Goal: Task Accomplishment & Management: Complete application form

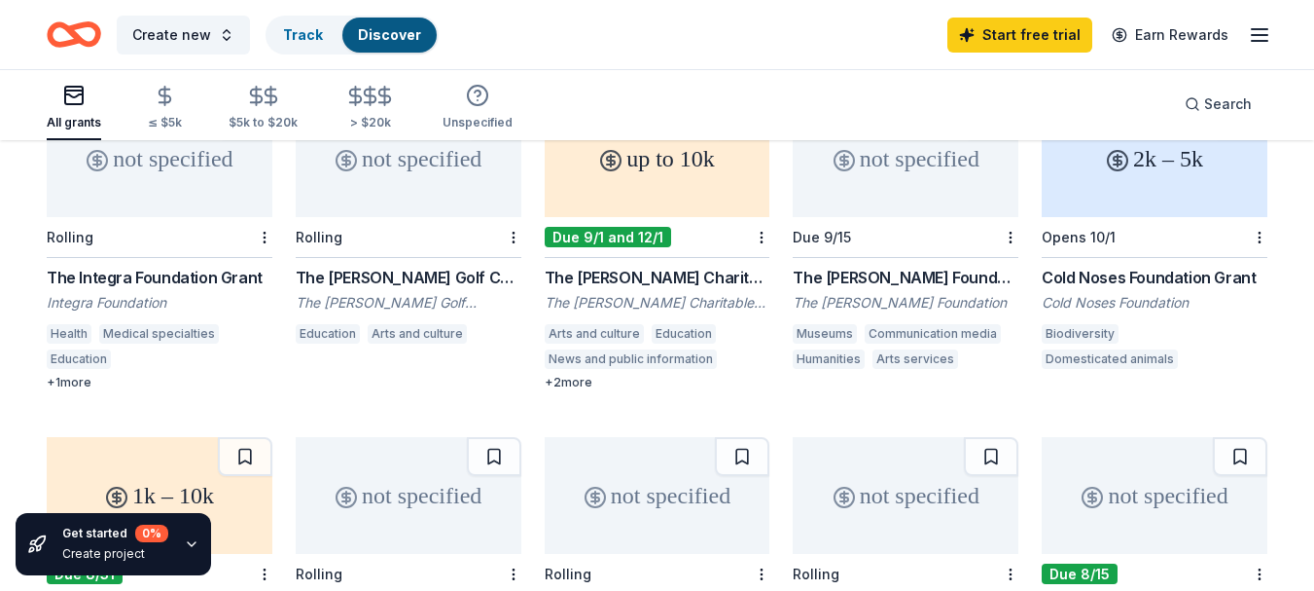
scroll to position [876, 0]
drag, startPoint x: 29, startPoint y: 270, endPoint x: 248, endPoint y: 277, distance: 219.0
click at [248, 277] on div "1933 results not specified Rolling WK Kellogg Foundation Grant WK Kellogg Found…" at bounding box center [657, 409] width 1314 height 2286
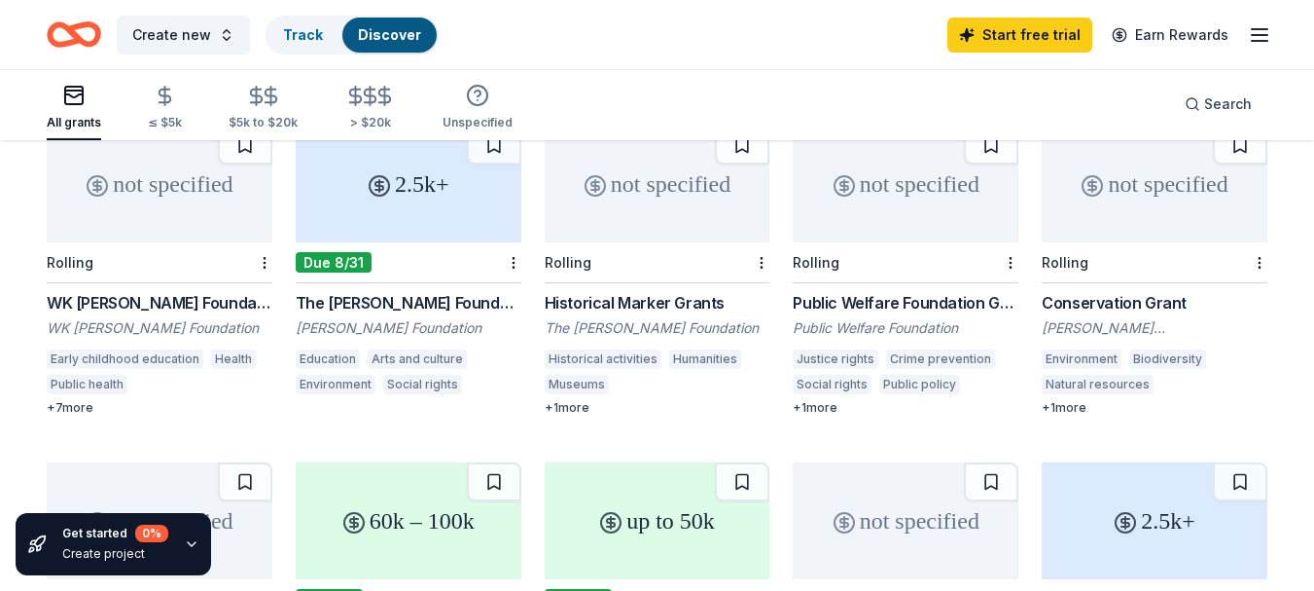
scroll to position [0, 0]
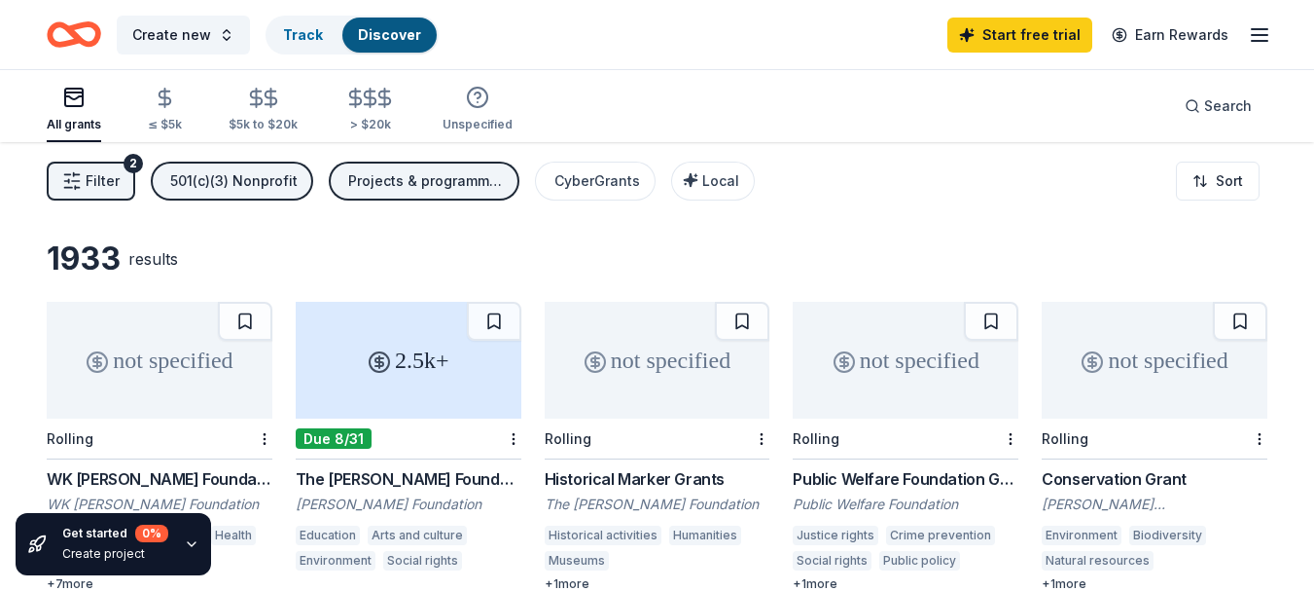
click at [57, 93] on div "button" at bounding box center [74, 97] width 54 height 23
click at [78, 49] on icon "Home" at bounding box center [74, 35] width 54 height 46
click at [59, 21] on icon "Home" at bounding box center [74, 35] width 54 height 46
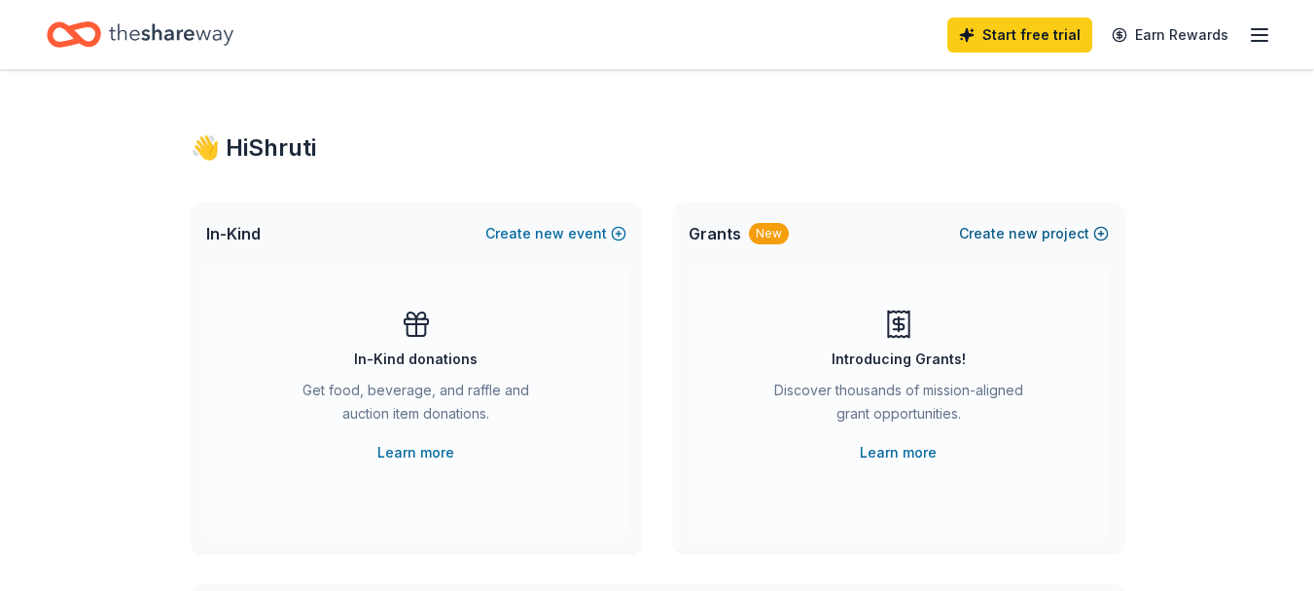
click at [1045, 229] on button "Create new project" at bounding box center [1034, 233] width 150 height 23
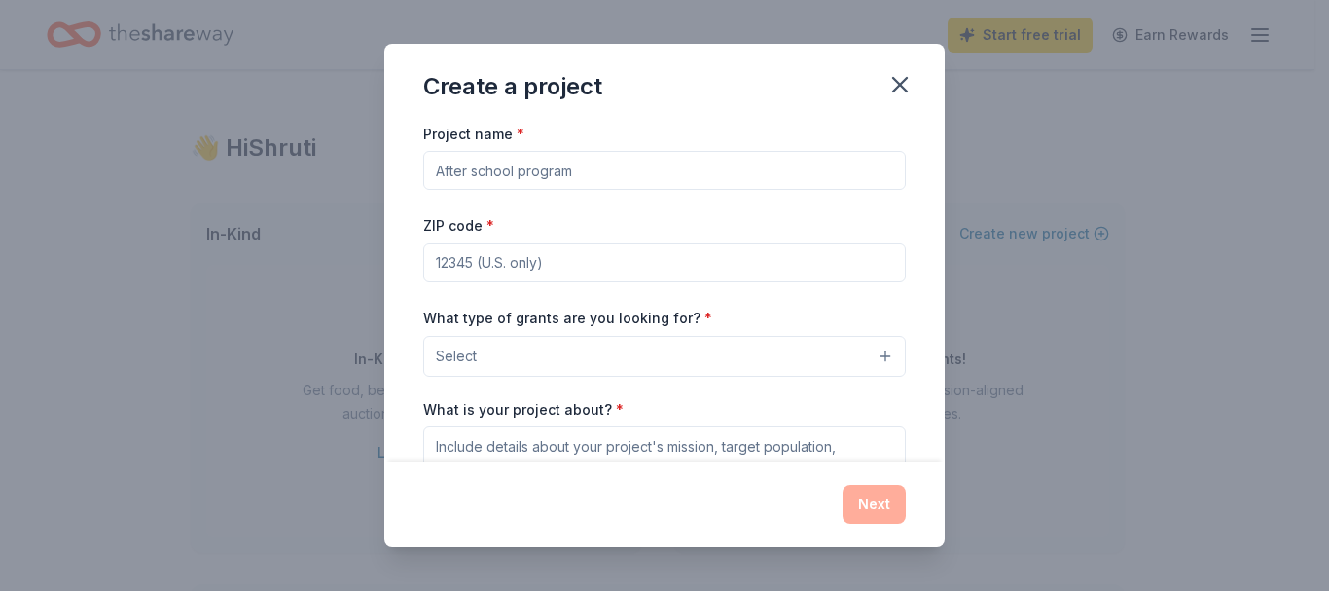
click at [556, 168] on input "Project name *" at bounding box center [664, 170] width 483 height 39
type input "Mental Health University Fellowship"
click at [651, 260] on input "ZIP code *" at bounding box center [664, 262] width 483 height 39
paste input "10001"
type input "10001"
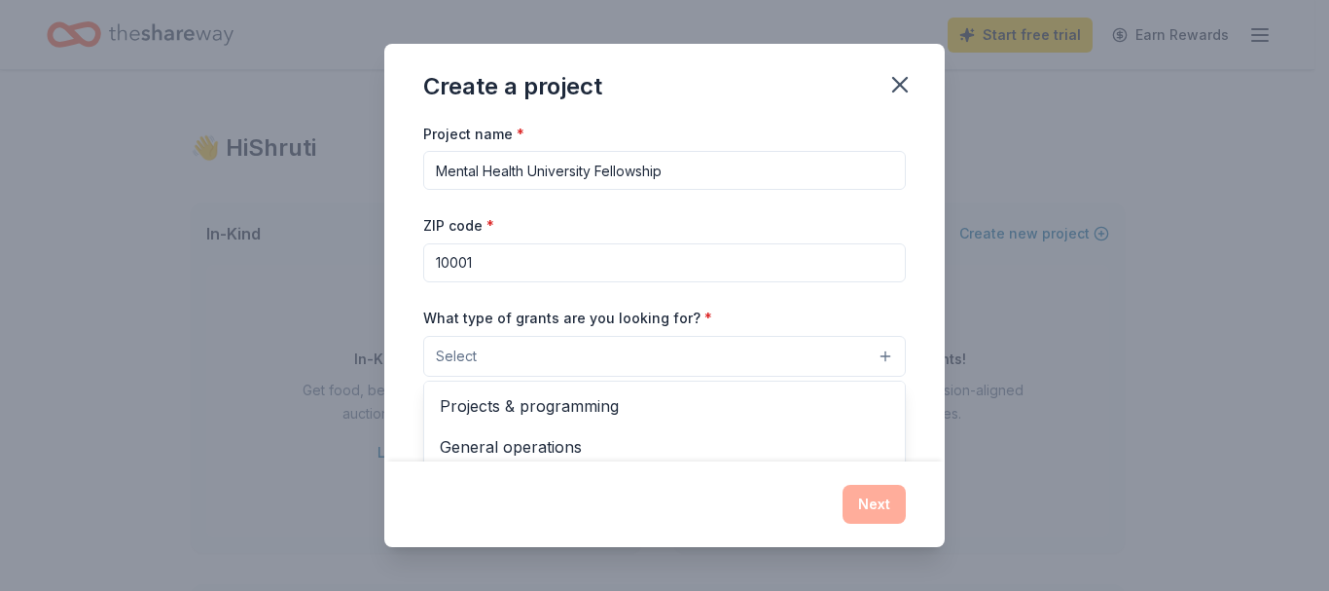
click at [701, 344] on button "Select" at bounding box center [664, 356] width 483 height 41
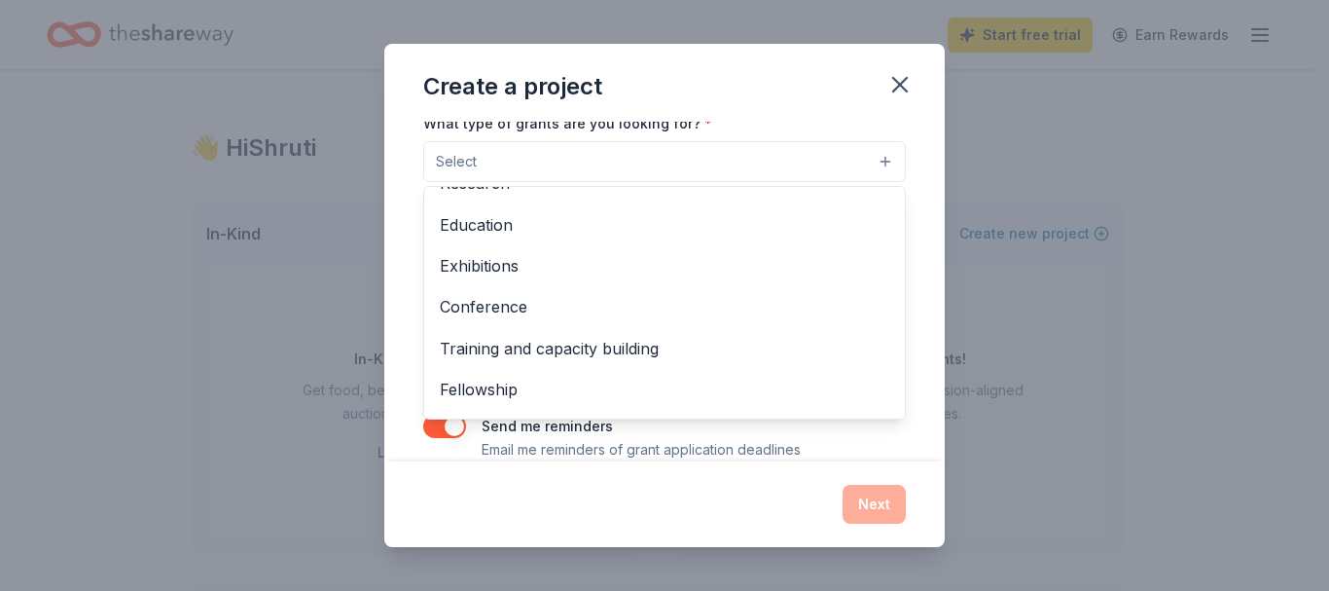
scroll to position [195, 0]
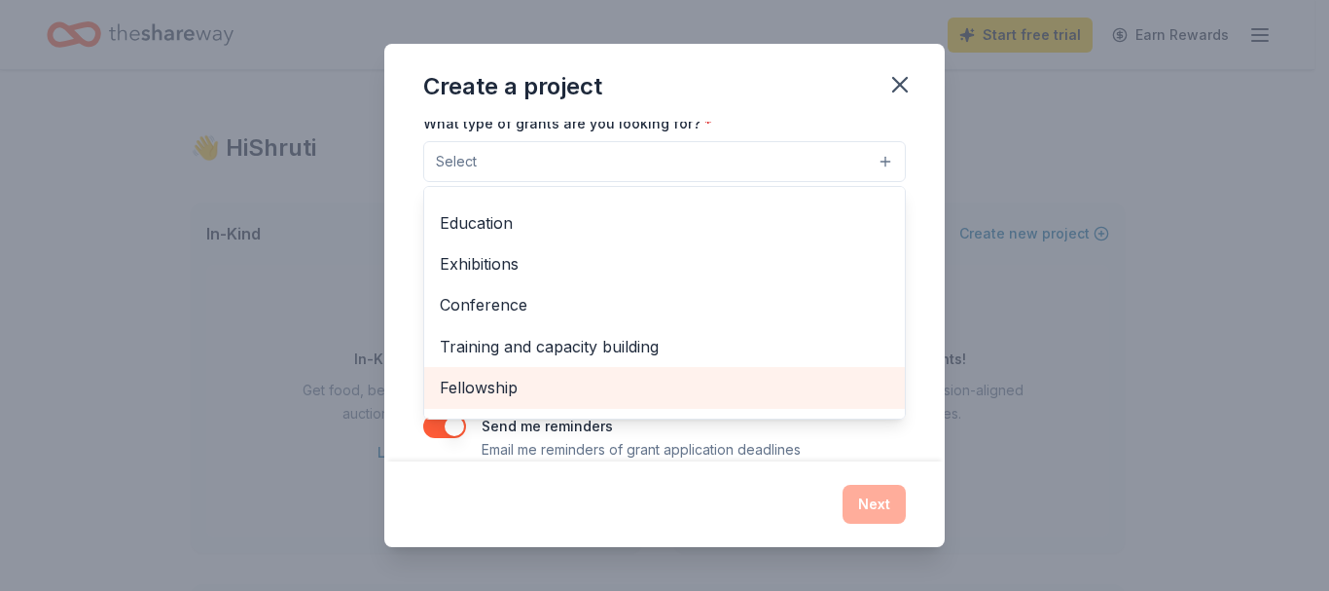
click at [594, 378] on span "Fellowship" at bounding box center [664, 387] width 449 height 25
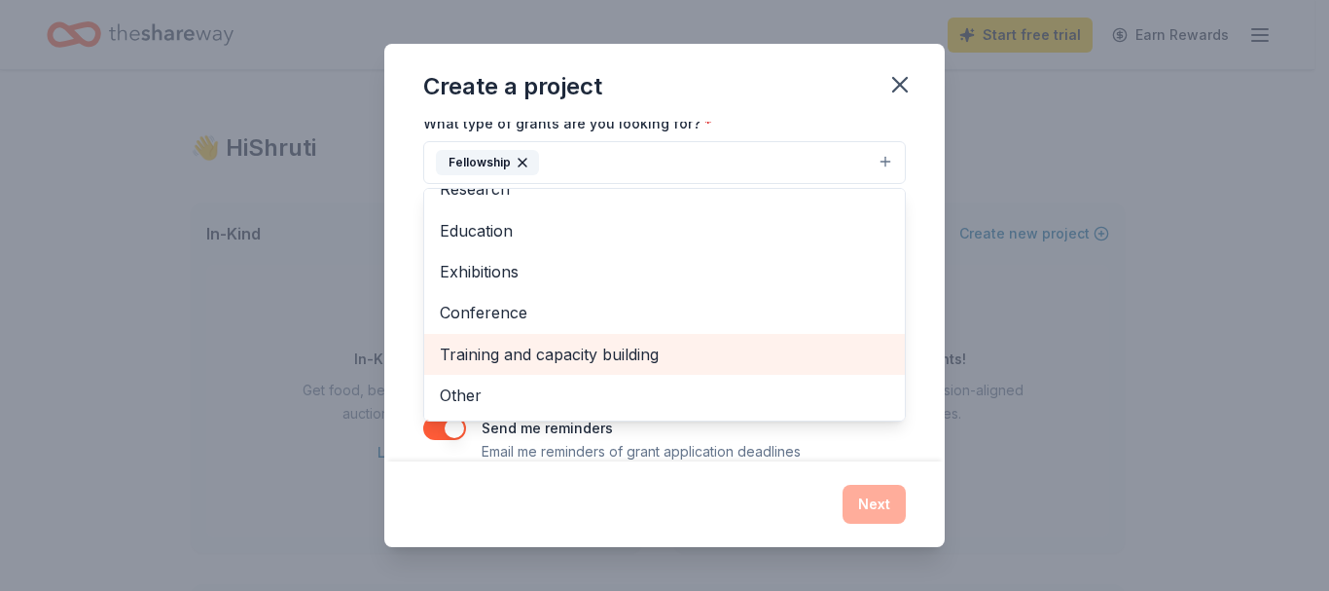
click at [737, 356] on span "Training and capacity building" at bounding box center [664, 353] width 449 height 25
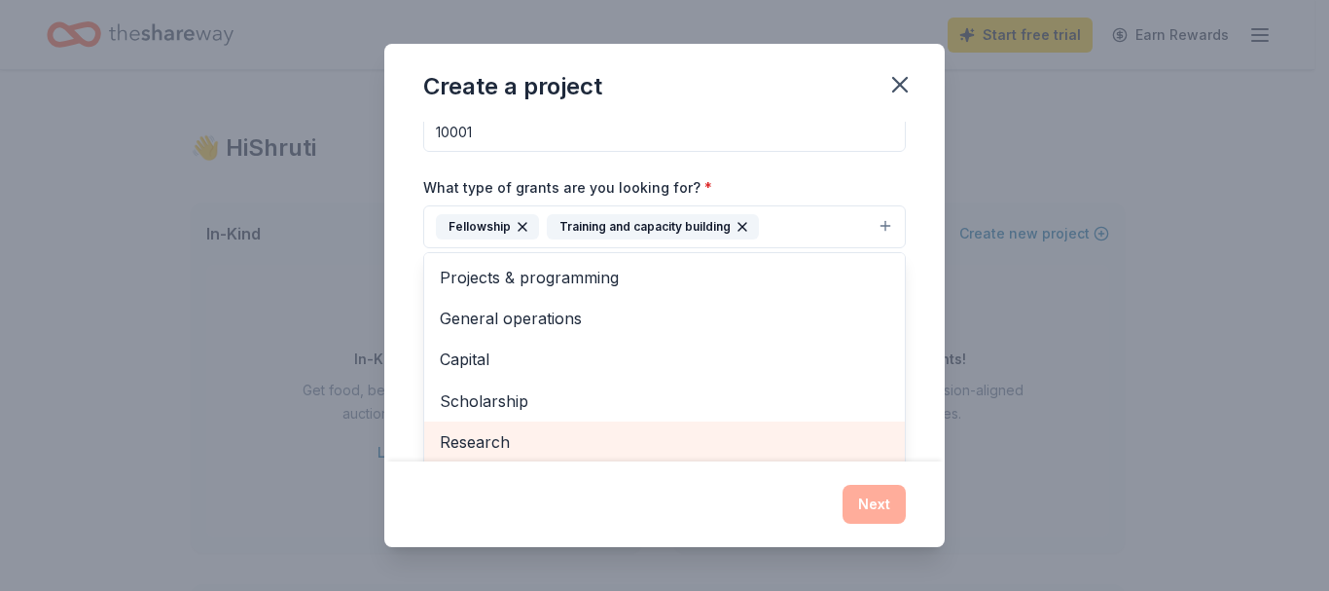
scroll to position [97, 0]
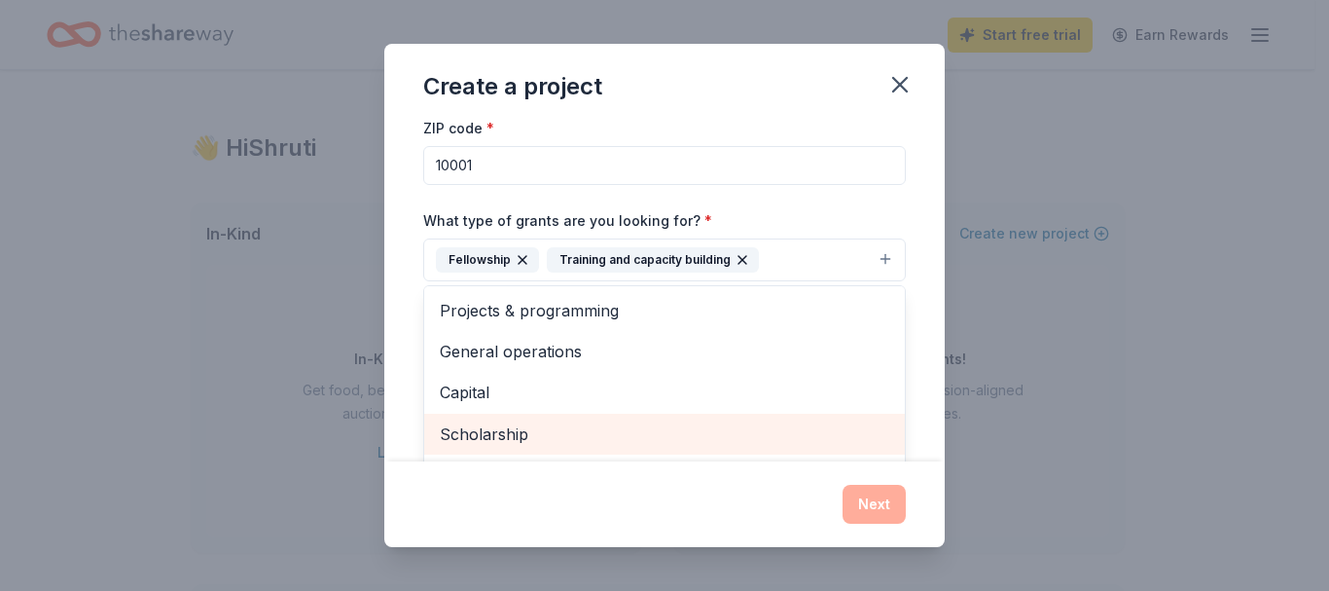
click at [550, 430] on span "Scholarship" at bounding box center [664, 433] width 449 height 25
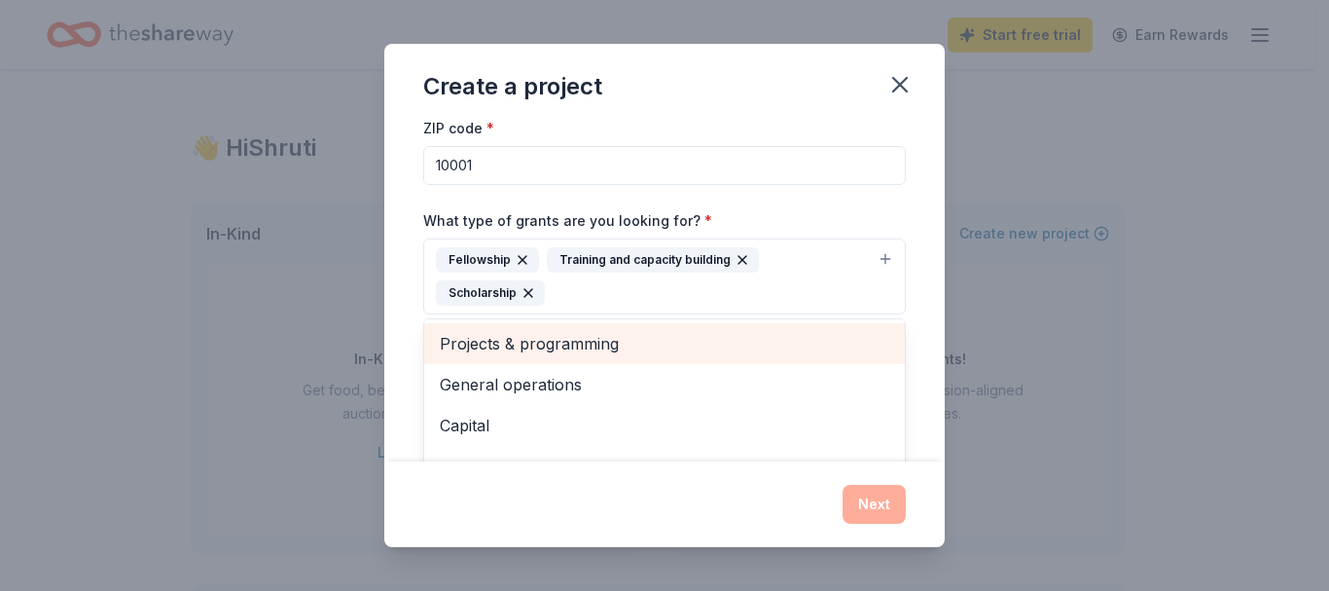
click at [573, 343] on span "Projects & programming" at bounding box center [664, 343] width 449 height 25
click at [647, 352] on span "General operations" at bounding box center [664, 343] width 449 height 25
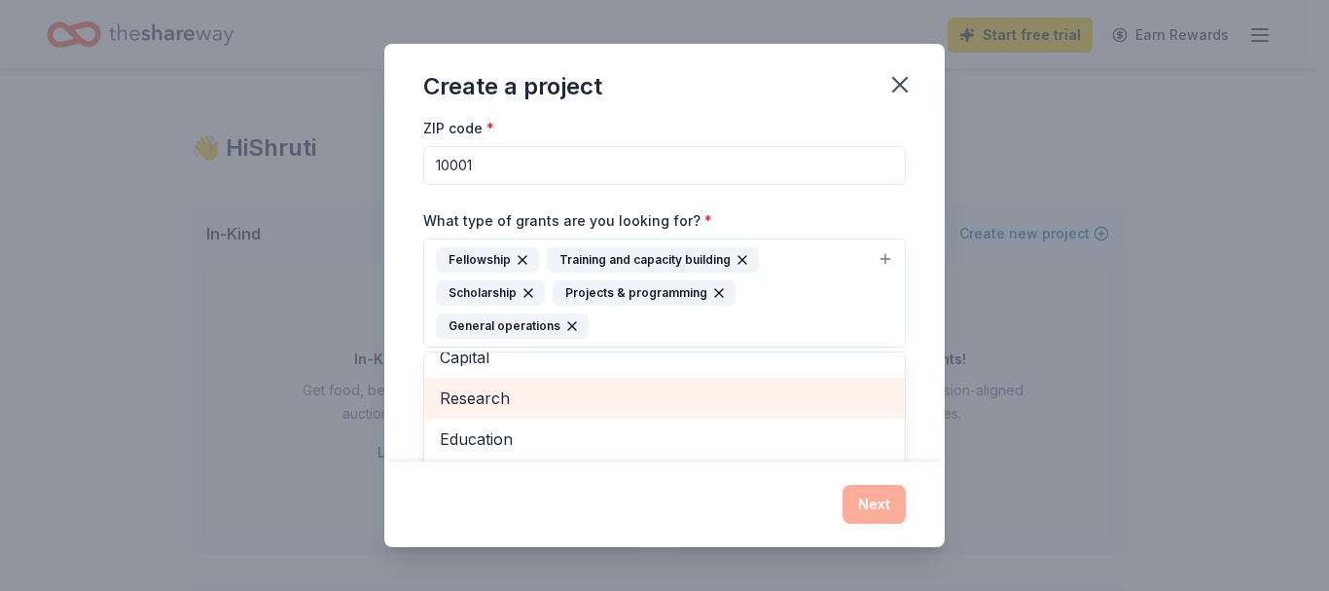
scroll to position [23, 0]
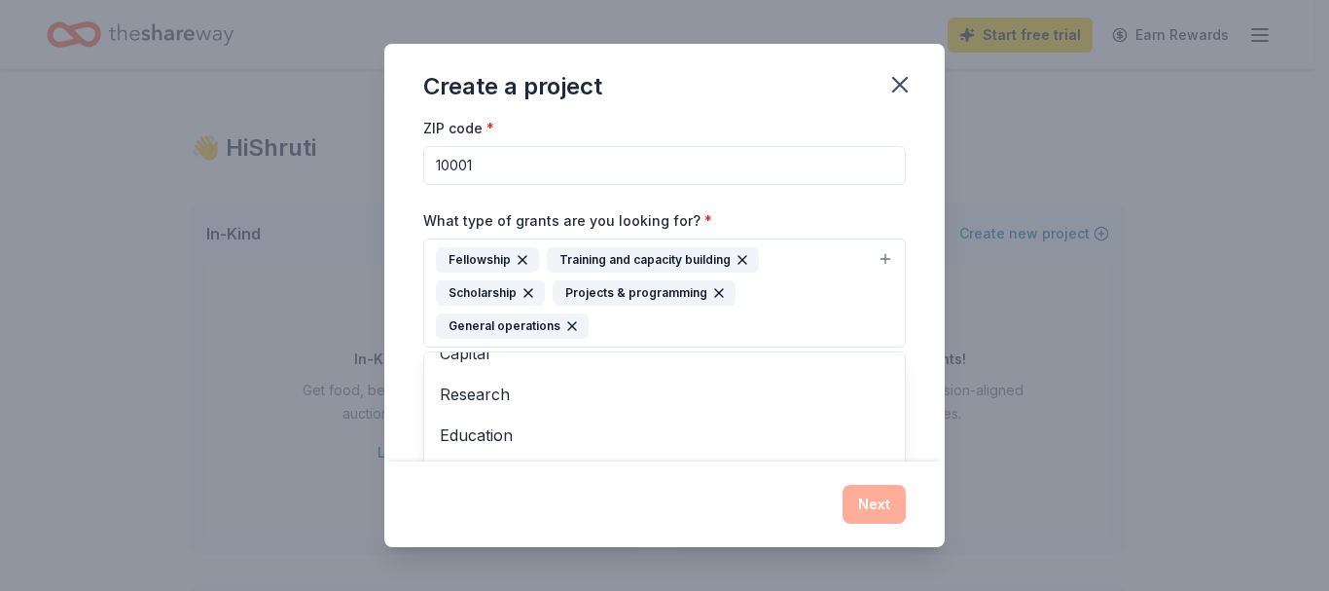
click at [879, 187] on div "Project name * Mental Health University Fellowship ZIP code * 10001 What type o…" at bounding box center [664, 325] width 483 height 602
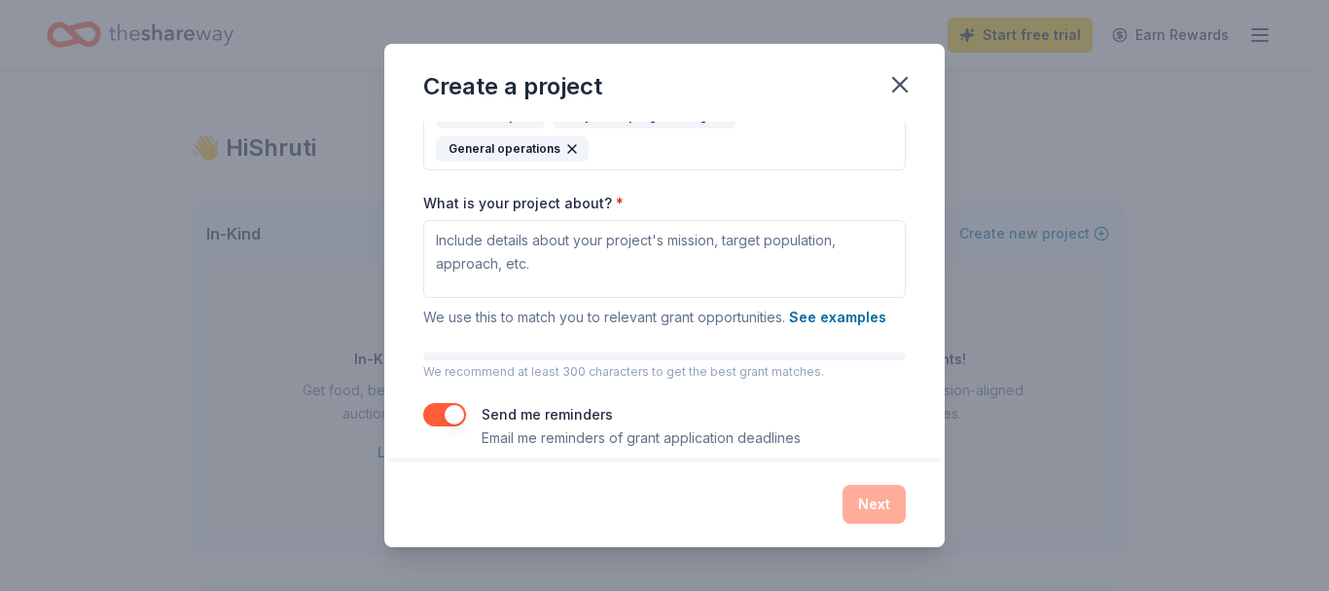
scroll to position [292, 0]
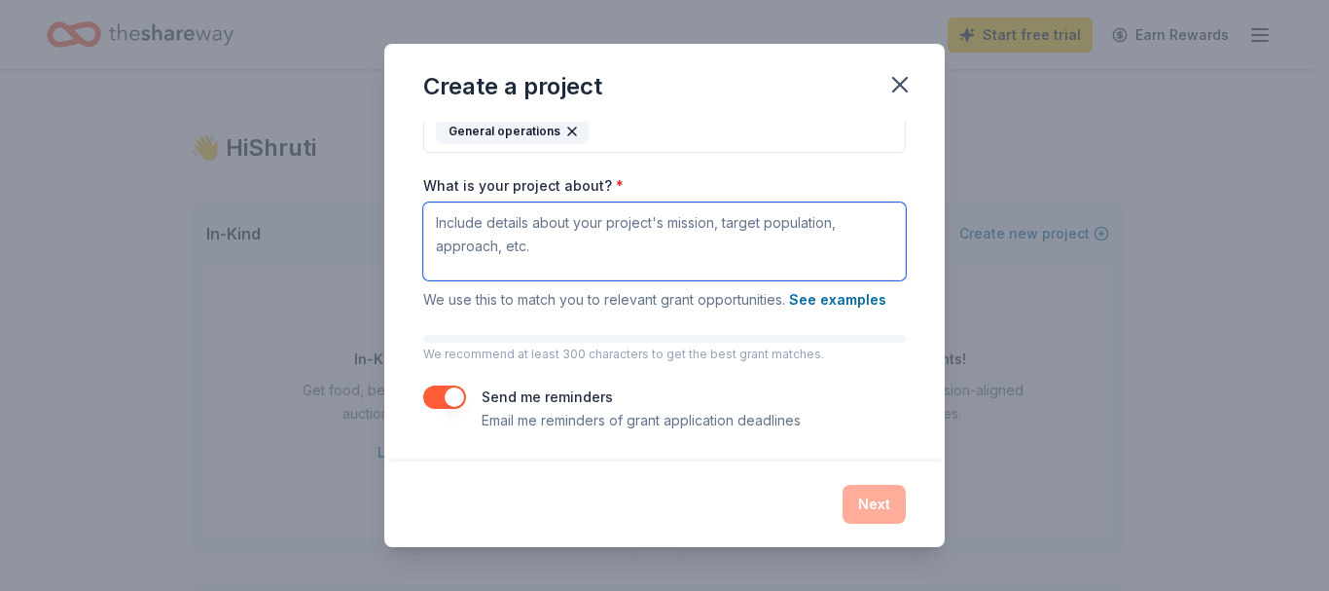
click at [563, 251] on textarea "What is your project about? *" at bounding box center [664, 241] width 483 height 78
paste textarea "The GenMH University Mental Health Fellowship, launched in Summer 2023, is a 6 …"
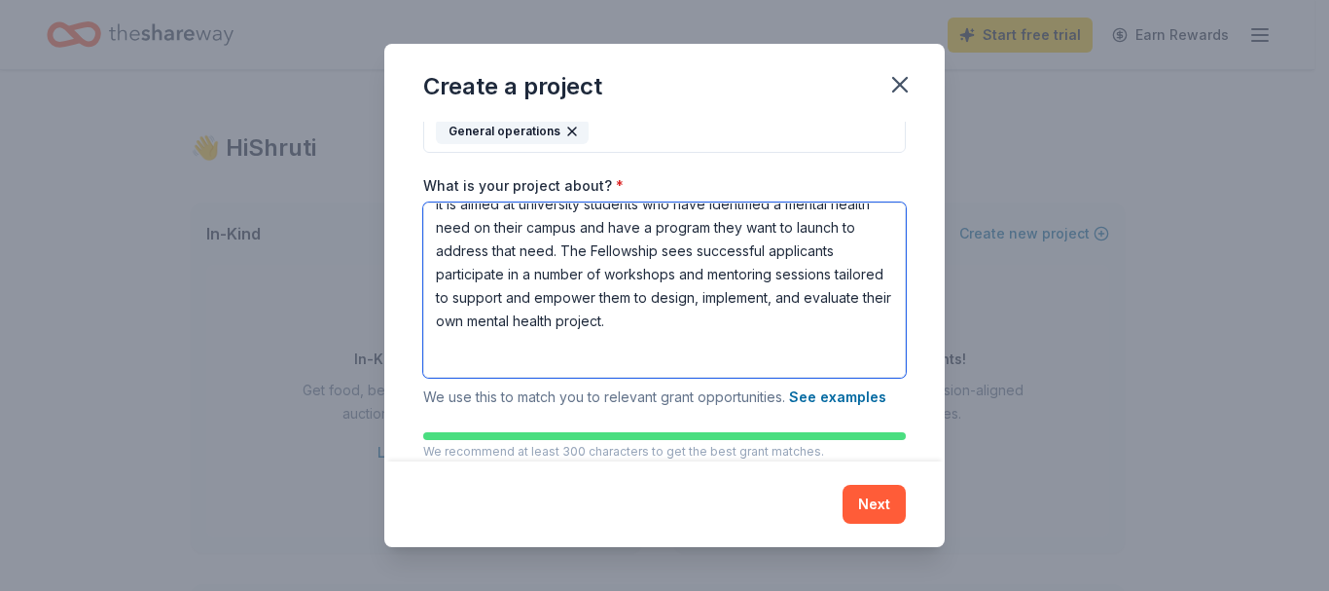
scroll to position [169, 0]
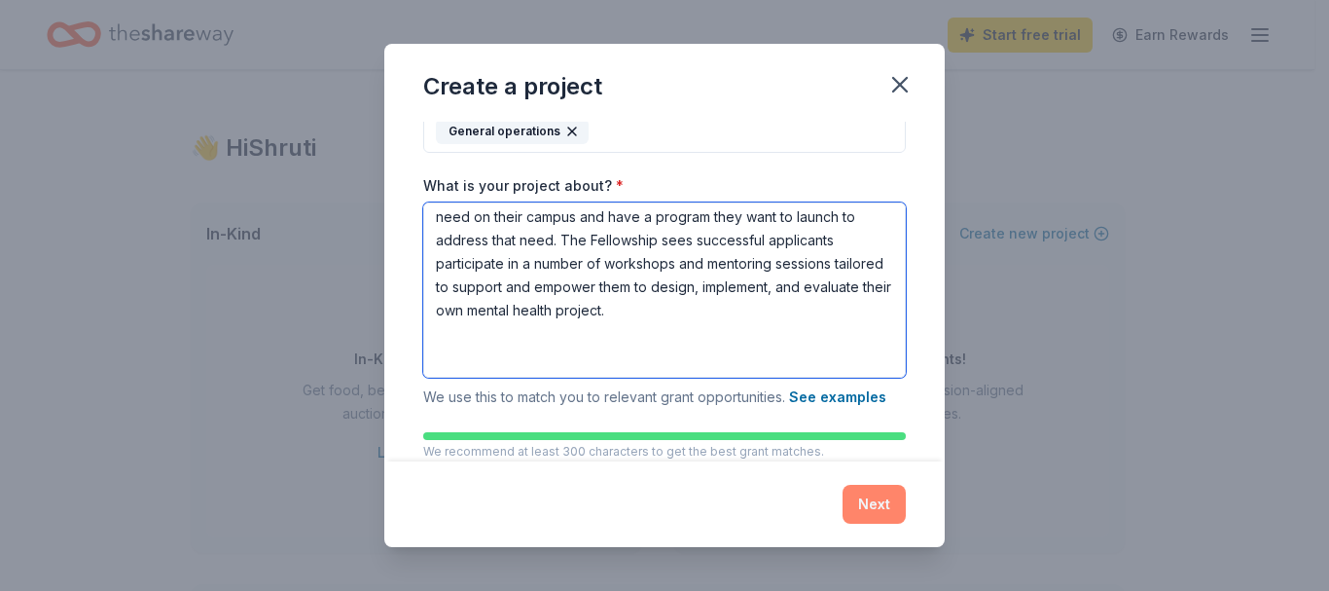
type textarea "The GenMH University Mental Health Fellowship, launched in Summer 2023, is a 6 …"
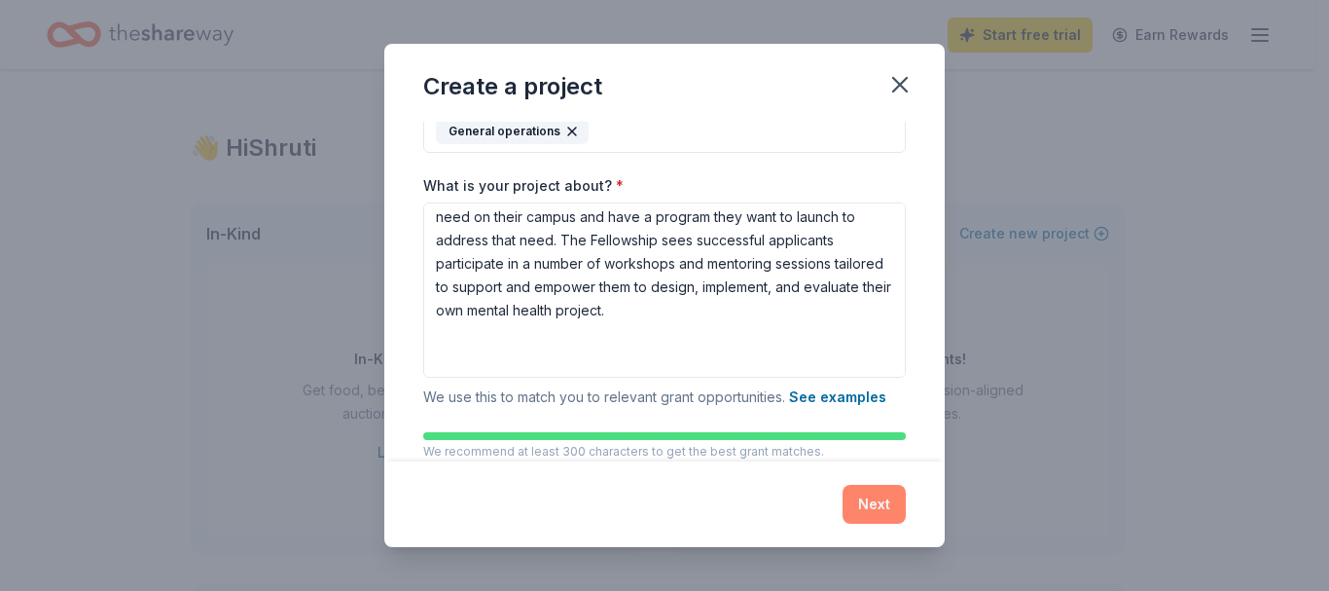
click at [867, 504] on button "Next" at bounding box center [874, 503] width 63 height 39
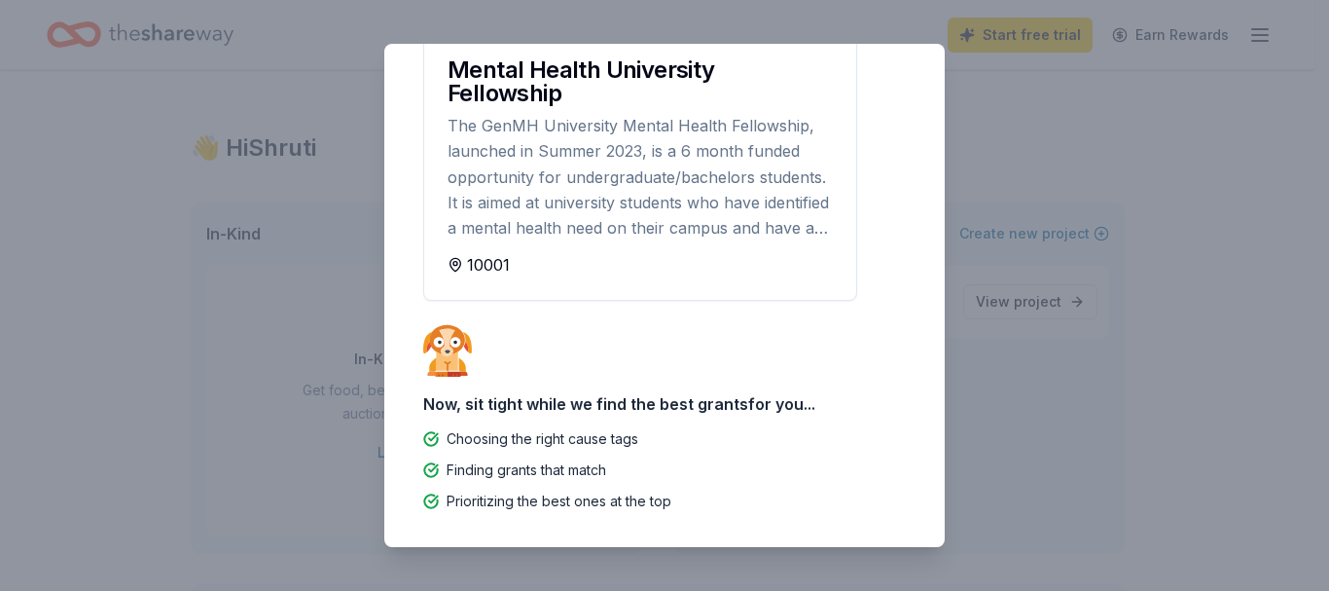
scroll to position [0, 0]
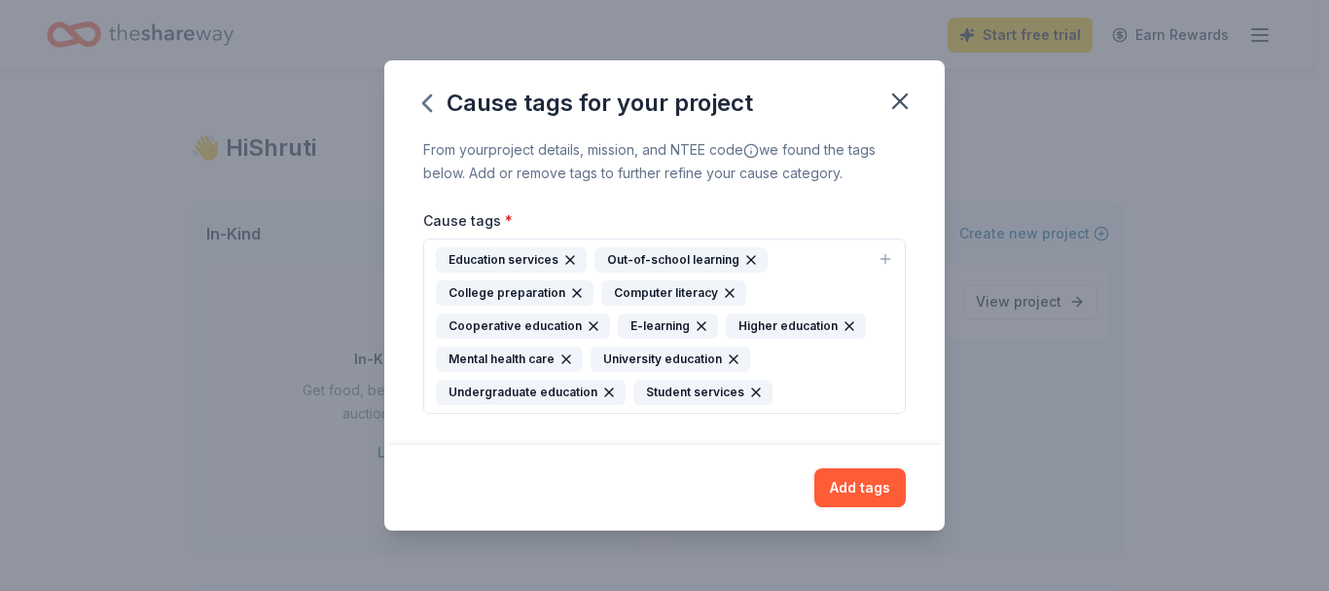
click at [831, 396] on div "Education services Out-of-school learning College preparation Computer literacy…" at bounding box center [653, 326] width 434 height 158
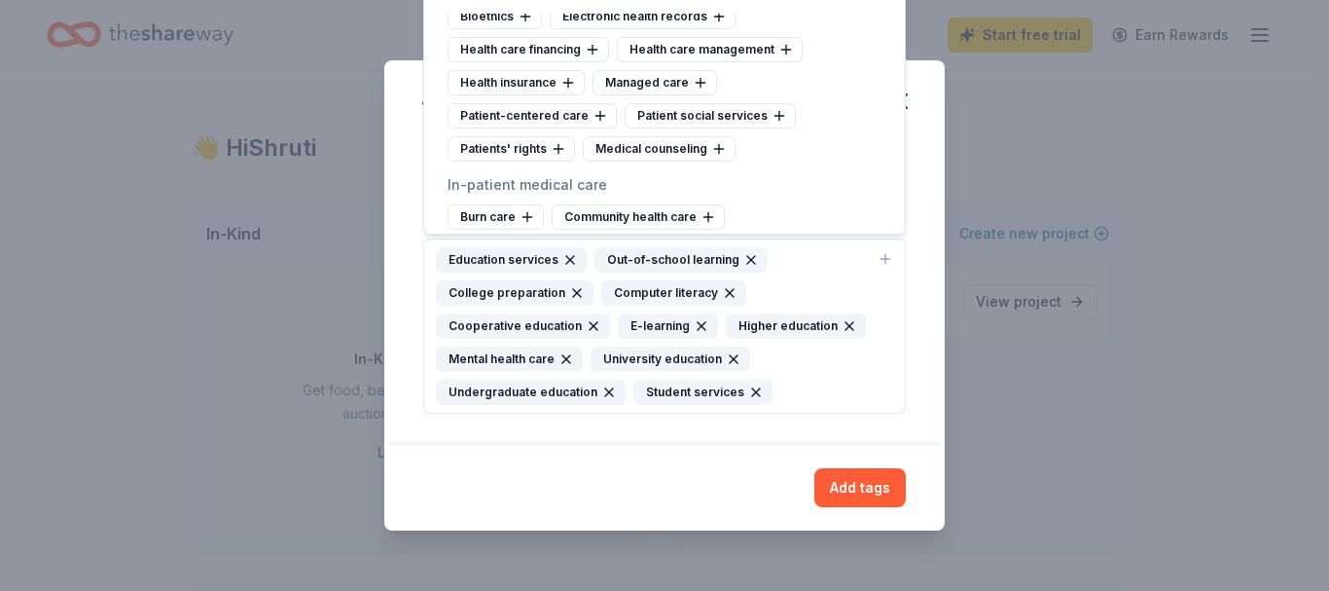
scroll to position [2627, 0]
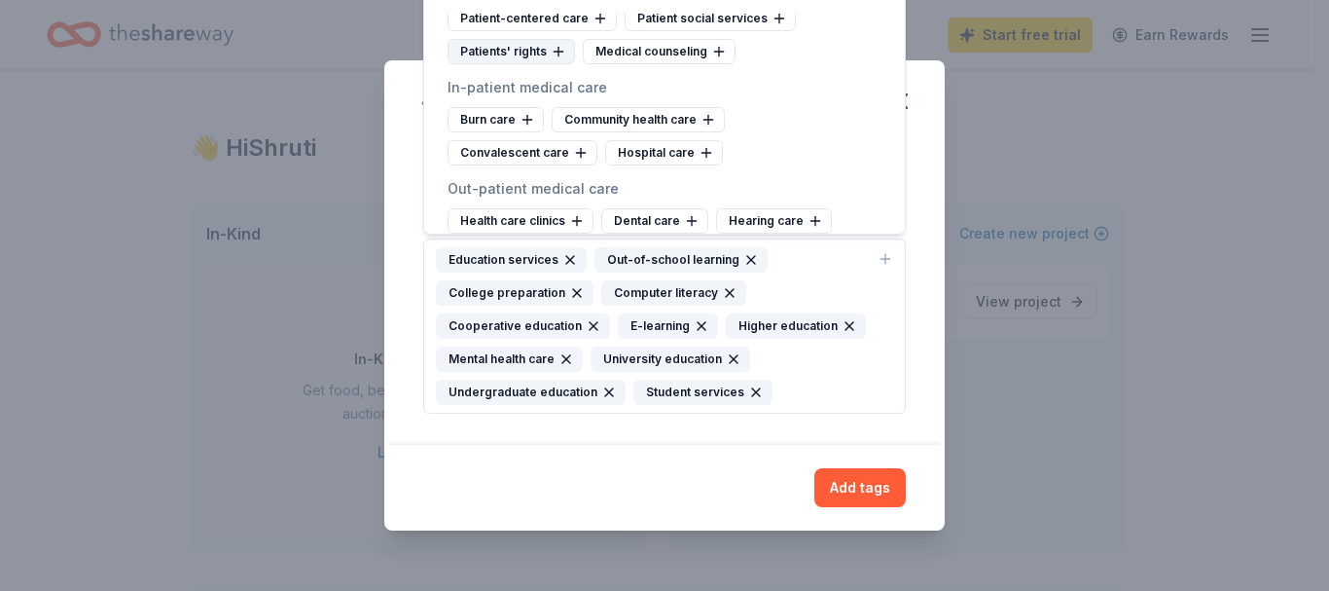
click at [510, 64] on div "Patients' rights" at bounding box center [511, 51] width 127 height 25
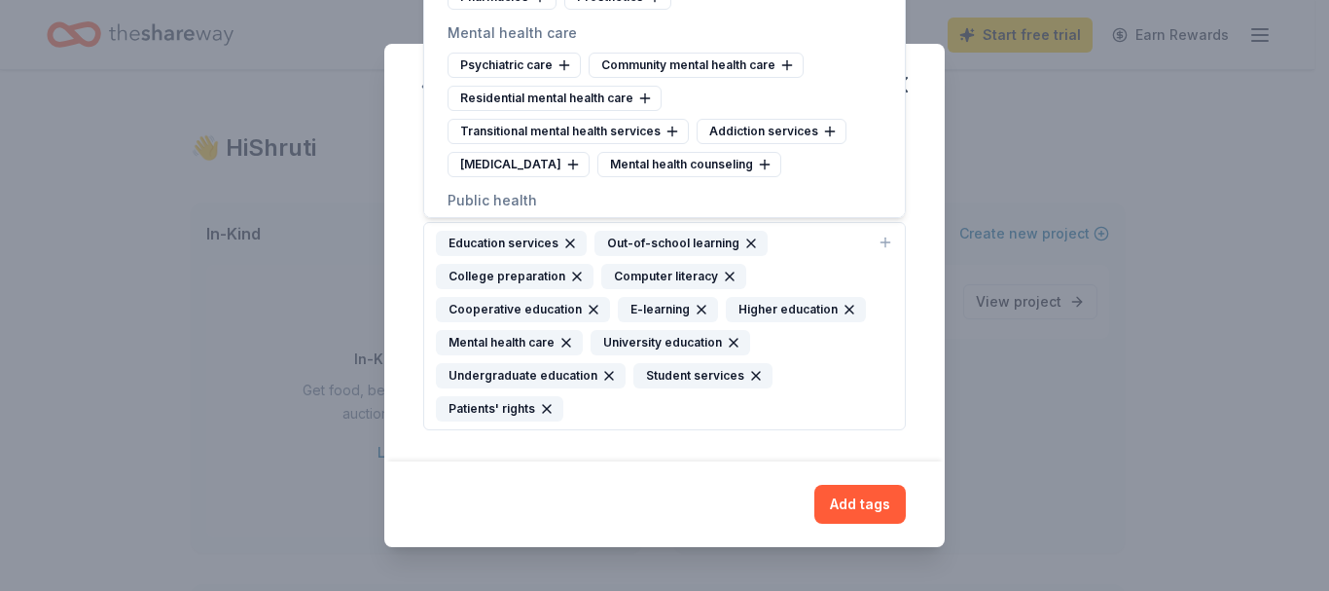
scroll to position [3405, 0]
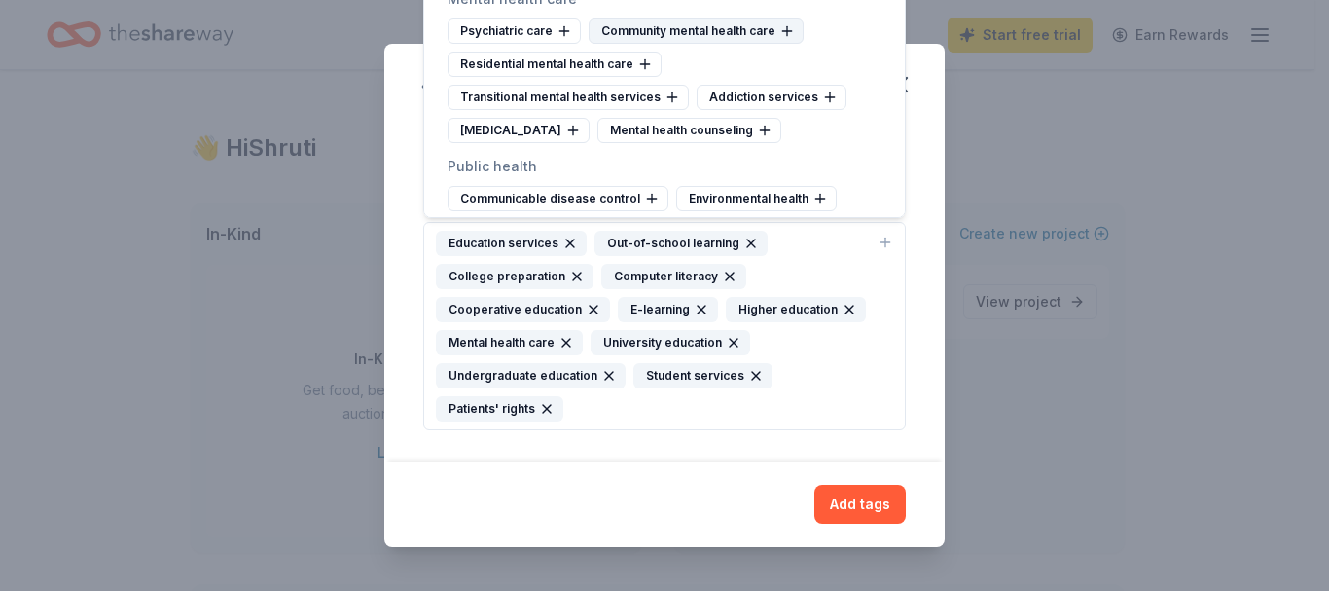
click at [714, 44] on div "Community mental health care" at bounding box center [696, 30] width 215 height 25
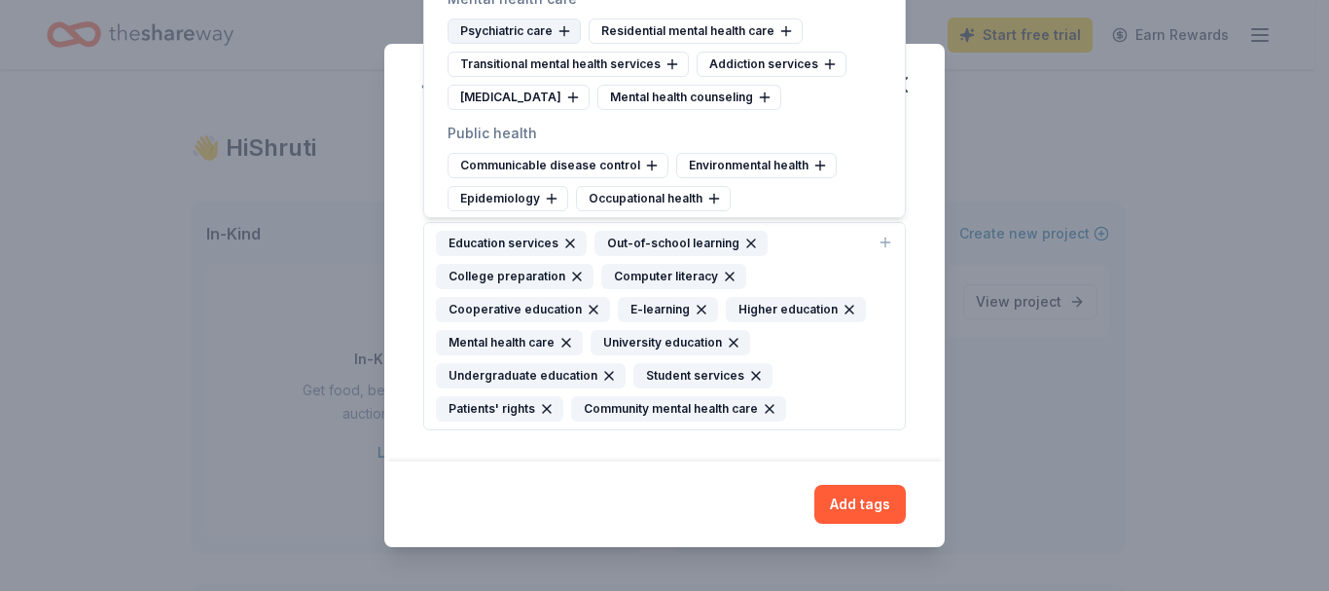
click at [513, 44] on div "Psychiatric care" at bounding box center [514, 30] width 133 height 25
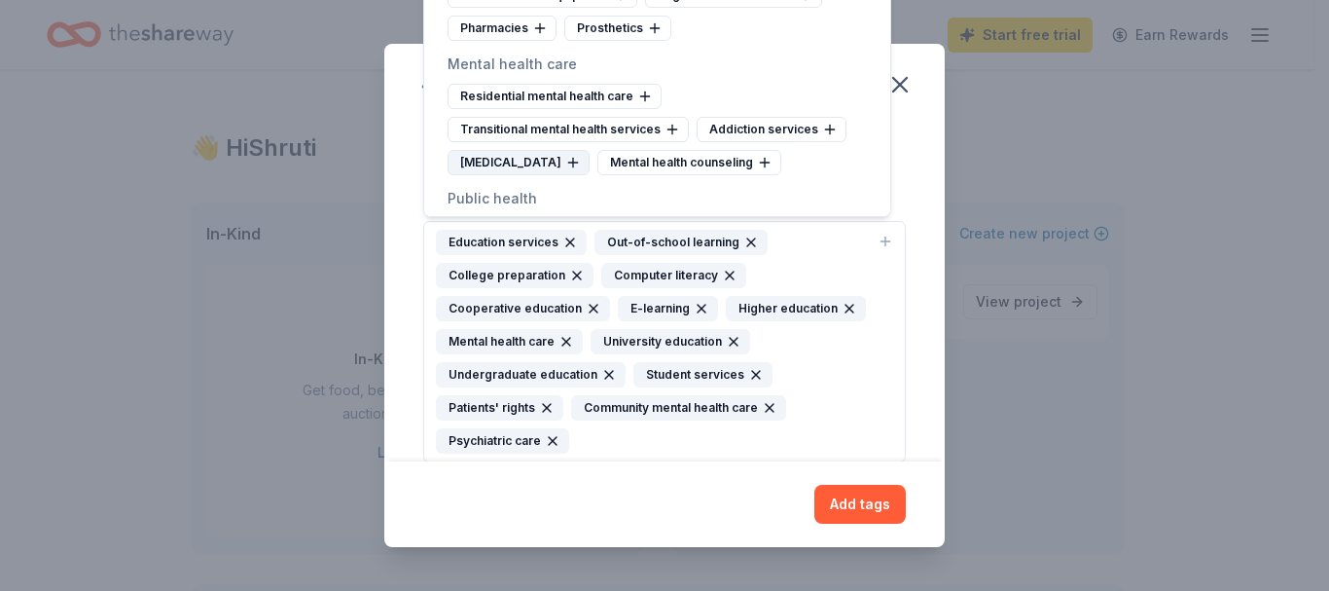
click at [532, 175] on div "Crisis intervention" at bounding box center [519, 162] width 142 height 25
click at [562, 175] on div "Mental health counseling" at bounding box center [540, 162] width 184 height 25
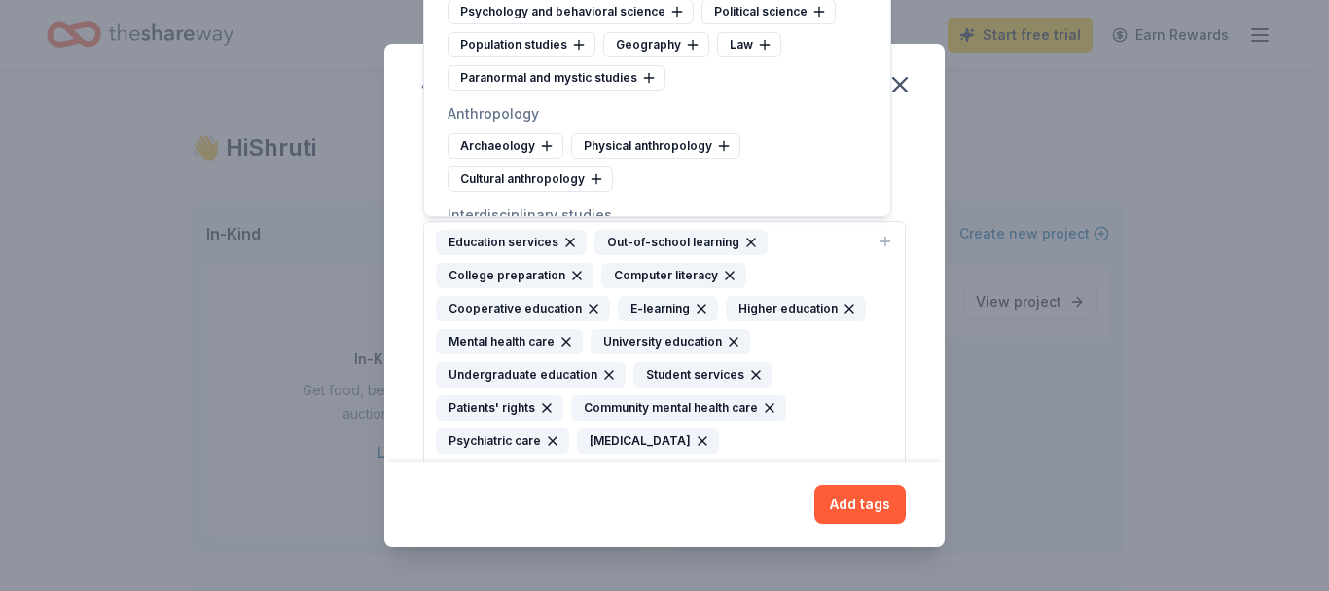
scroll to position [4962, 0]
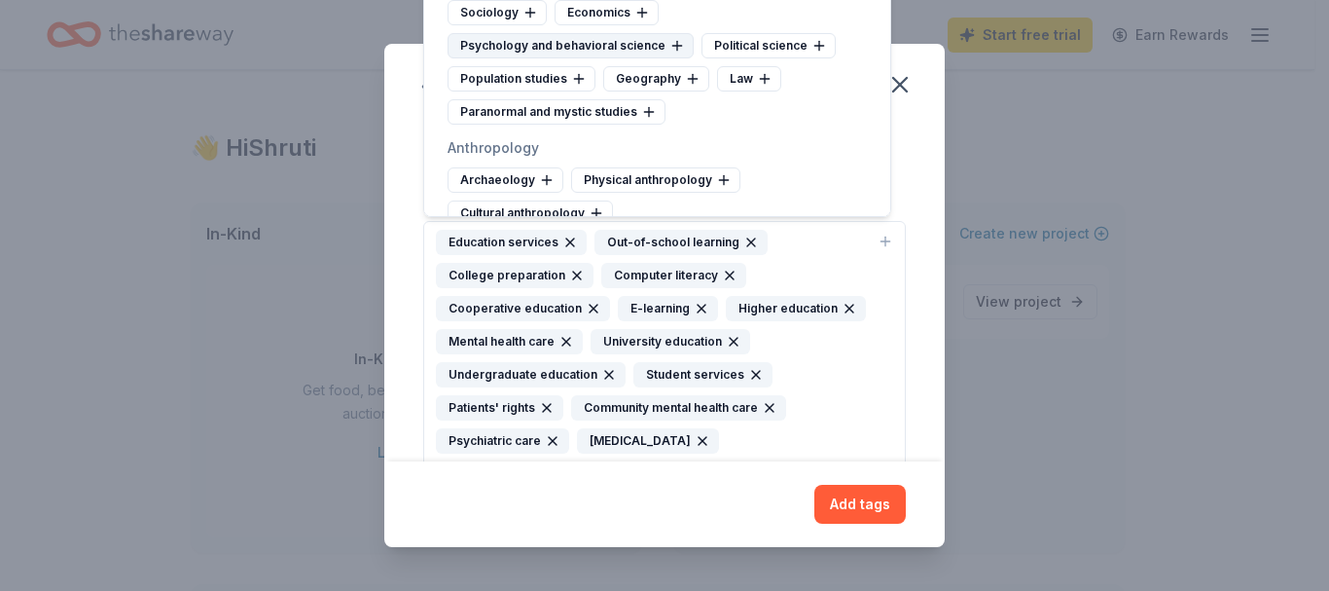
click at [498, 58] on div "Psychology and behavioral science" at bounding box center [571, 45] width 246 height 25
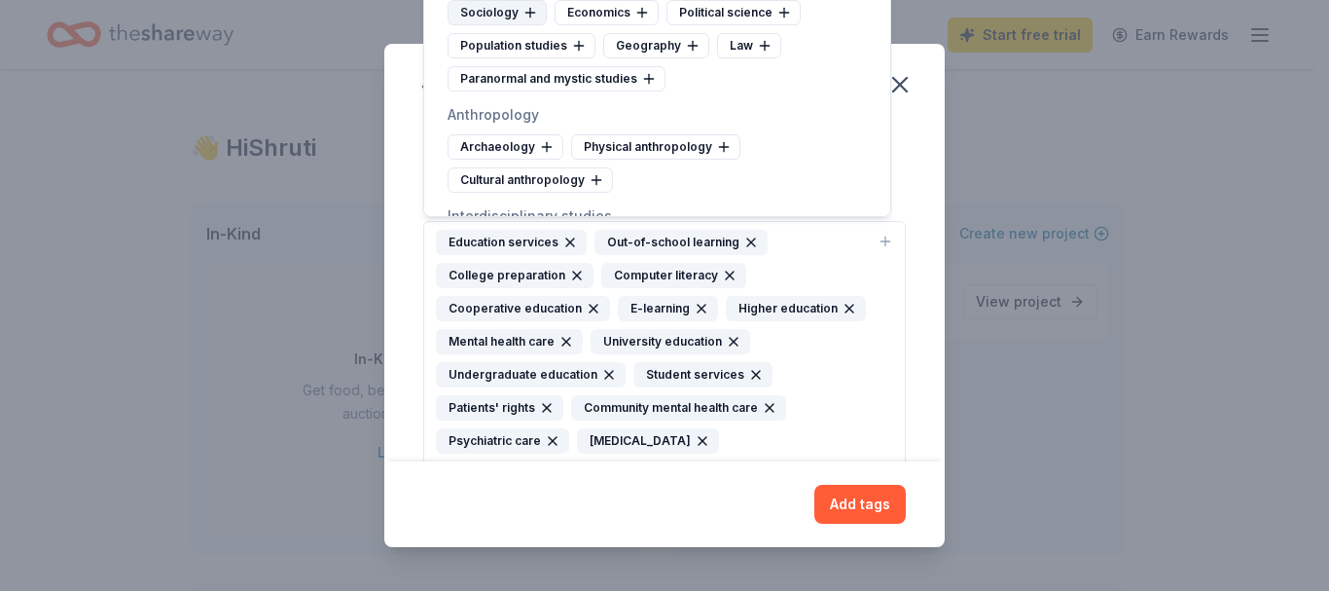
click at [500, 25] on div "Sociology" at bounding box center [497, 12] width 99 height 25
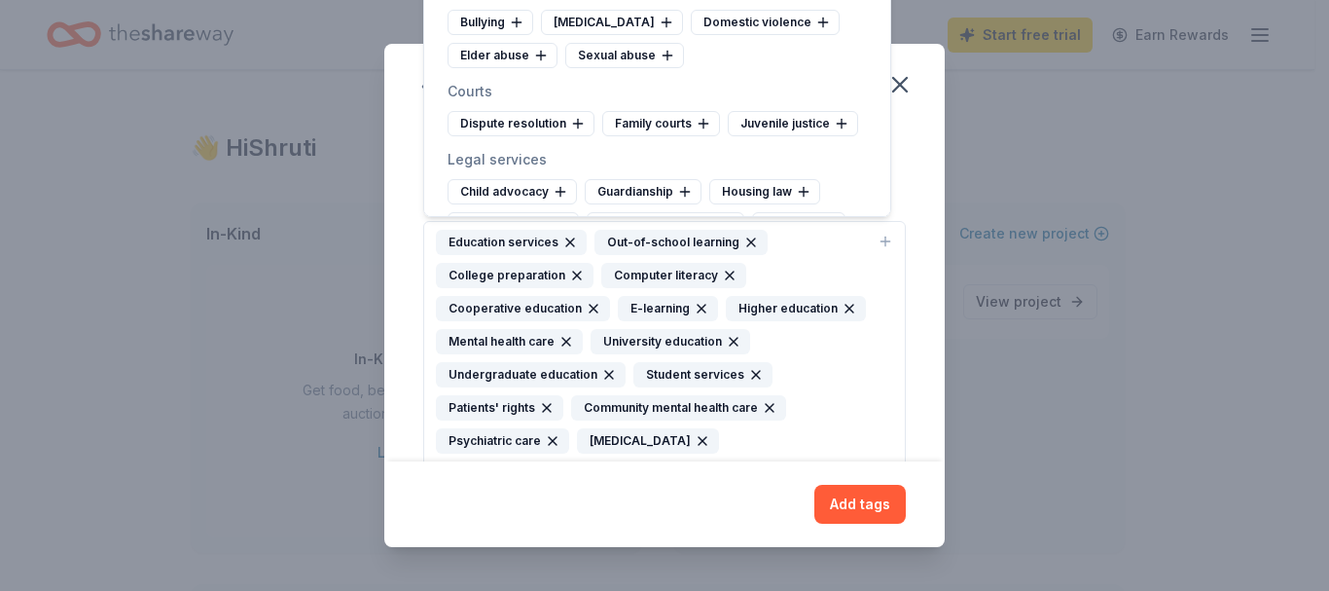
scroll to position [6032, 0]
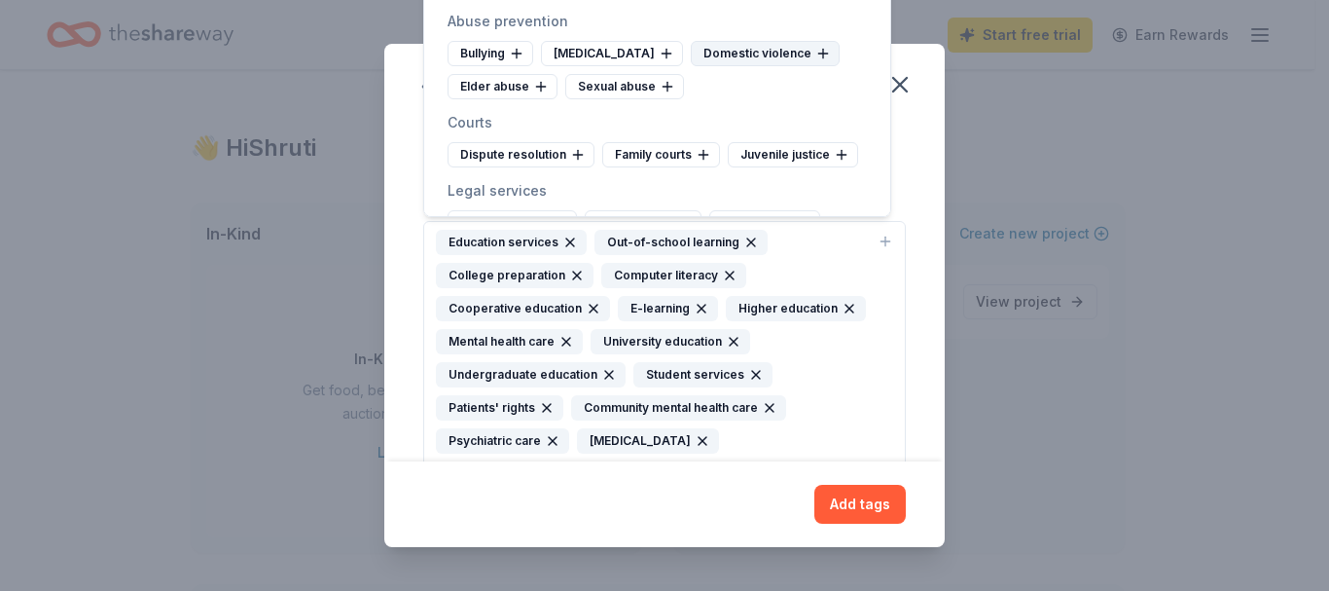
click at [772, 66] on div "Domestic violence" at bounding box center [765, 53] width 149 height 25
click at [473, 66] on div "Bullying" at bounding box center [491, 53] width 86 height 25
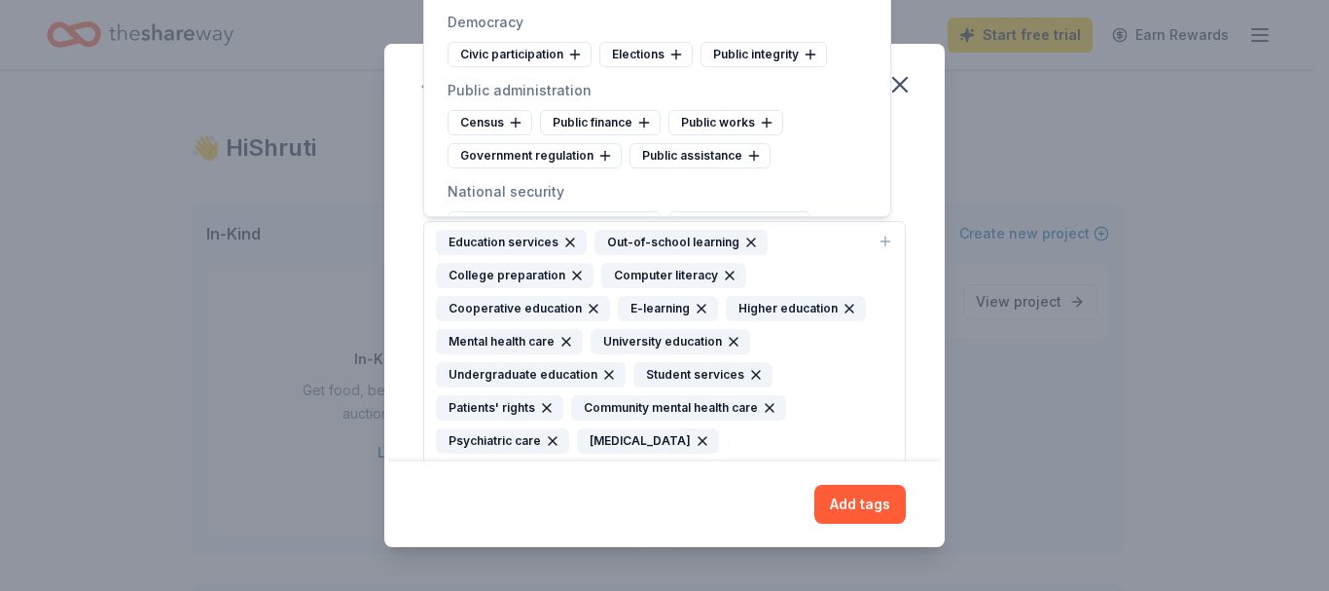
scroll to position [6908, 0]
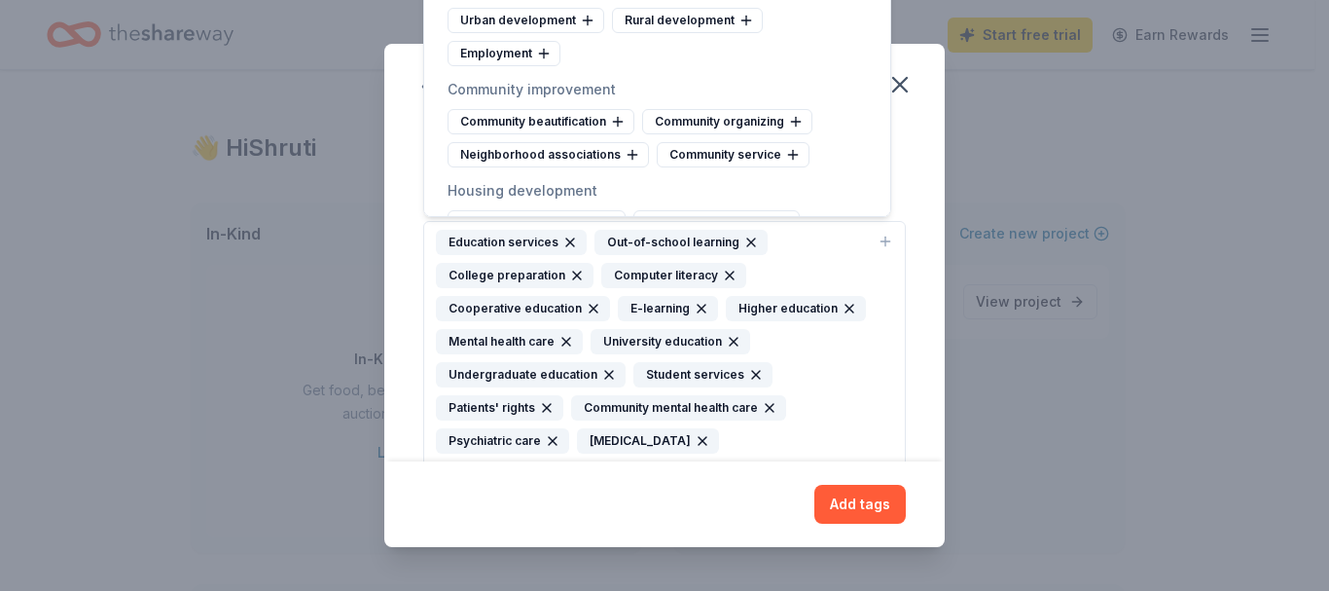
scroll to position [7783, 0]
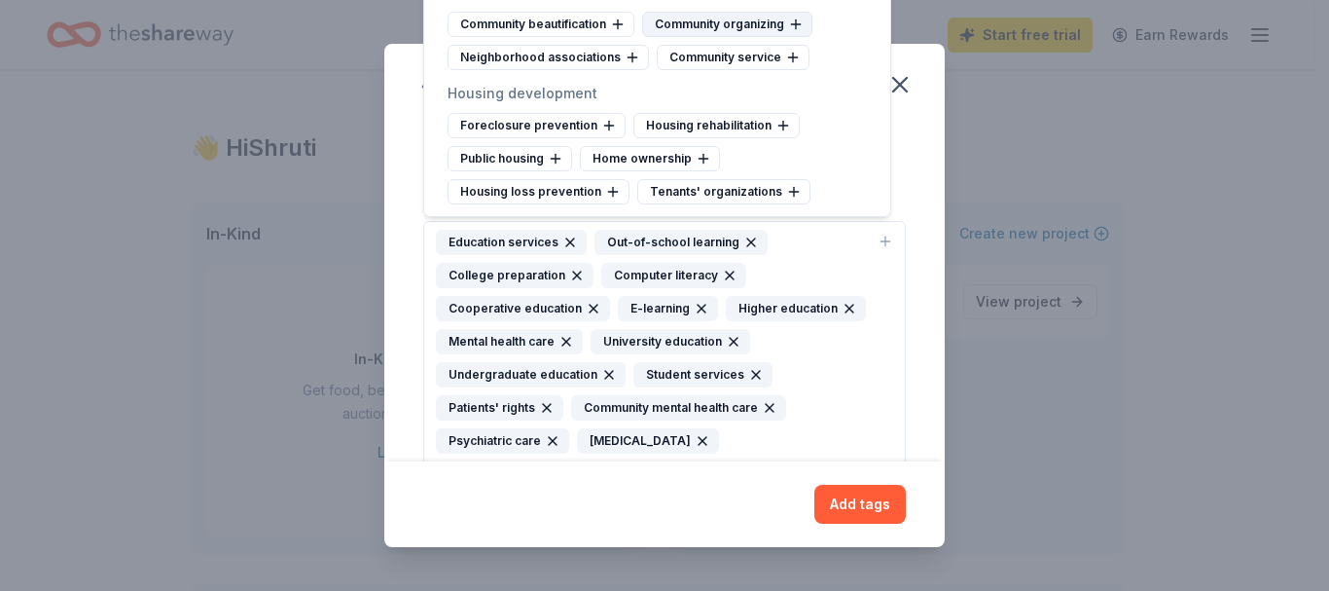
click at [781, 37] on div "Community organizing" at bounding box center [727, 24] width 170 height 25
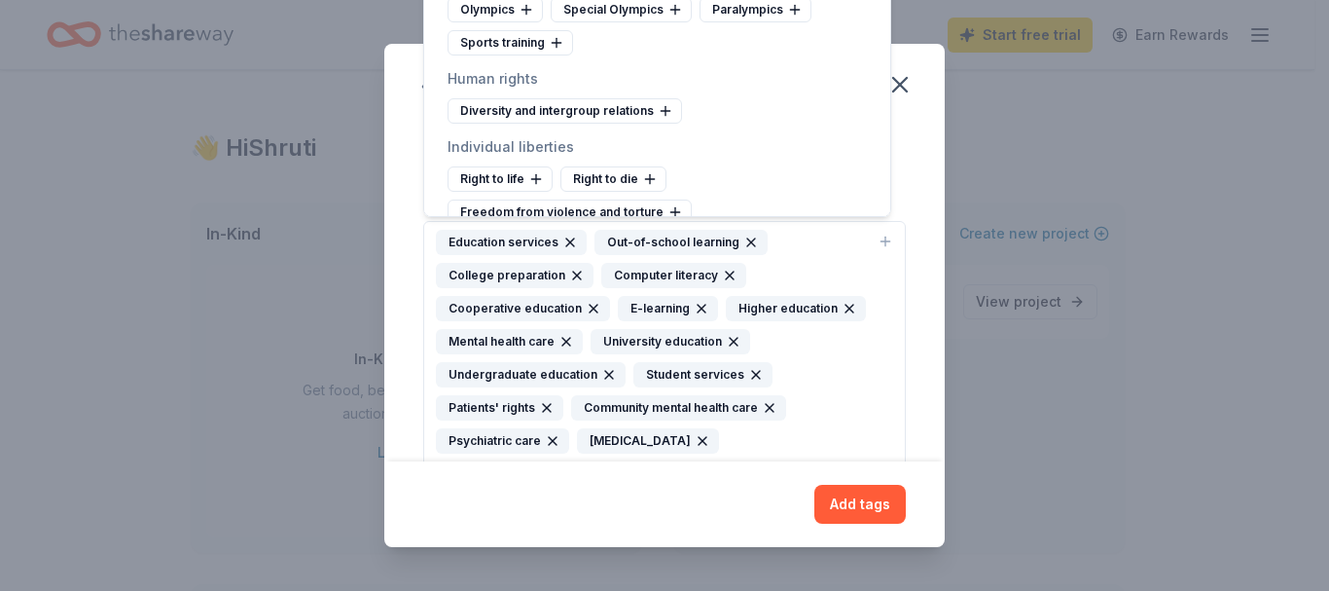
scroll to position [9242, 0]
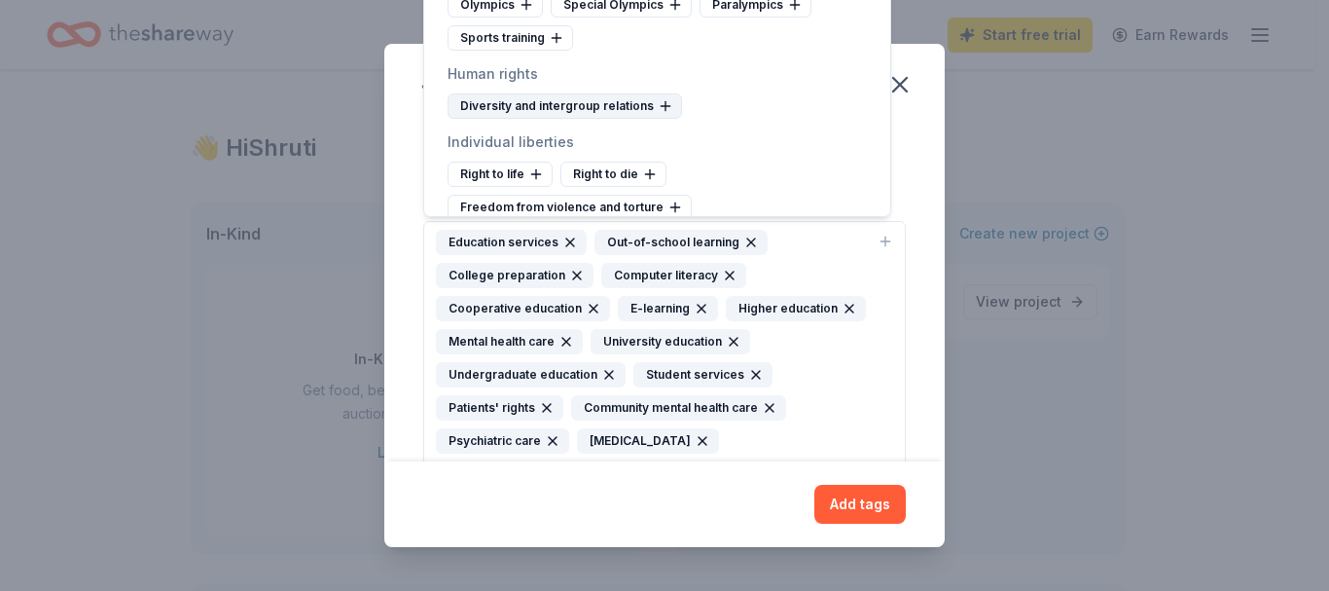
click at [605, 119] on div "Diversity and intergroup relations" at bounding box center [565, 105] width 234 height 25
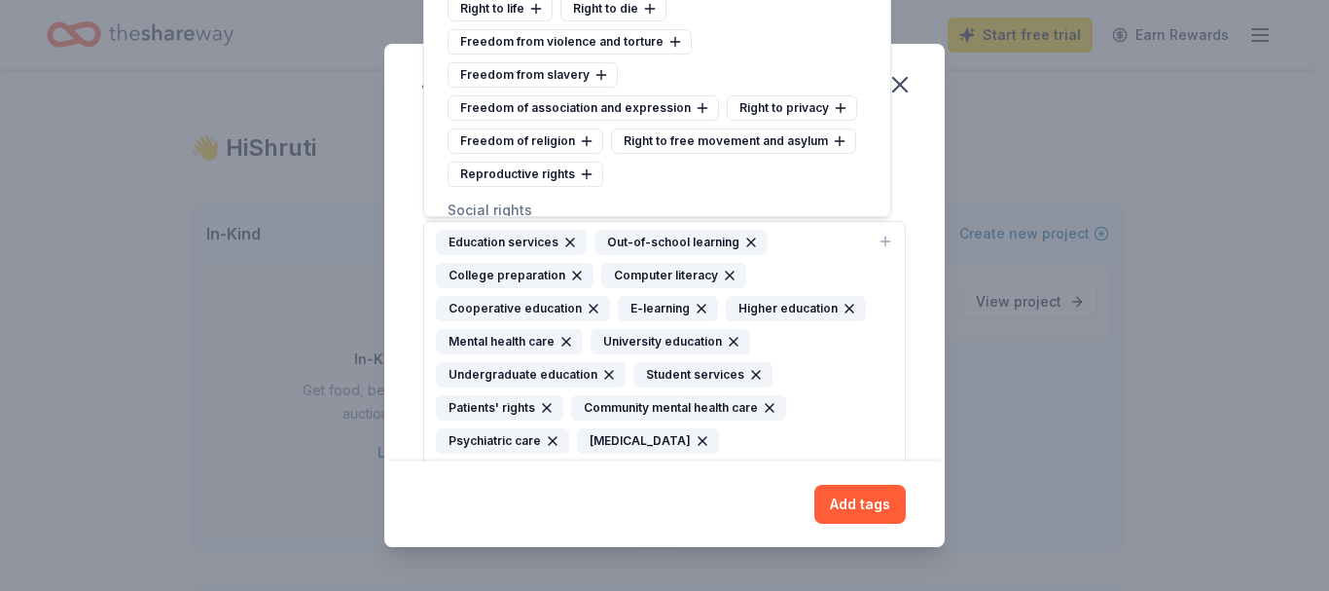
scroll to position [9437, 0]
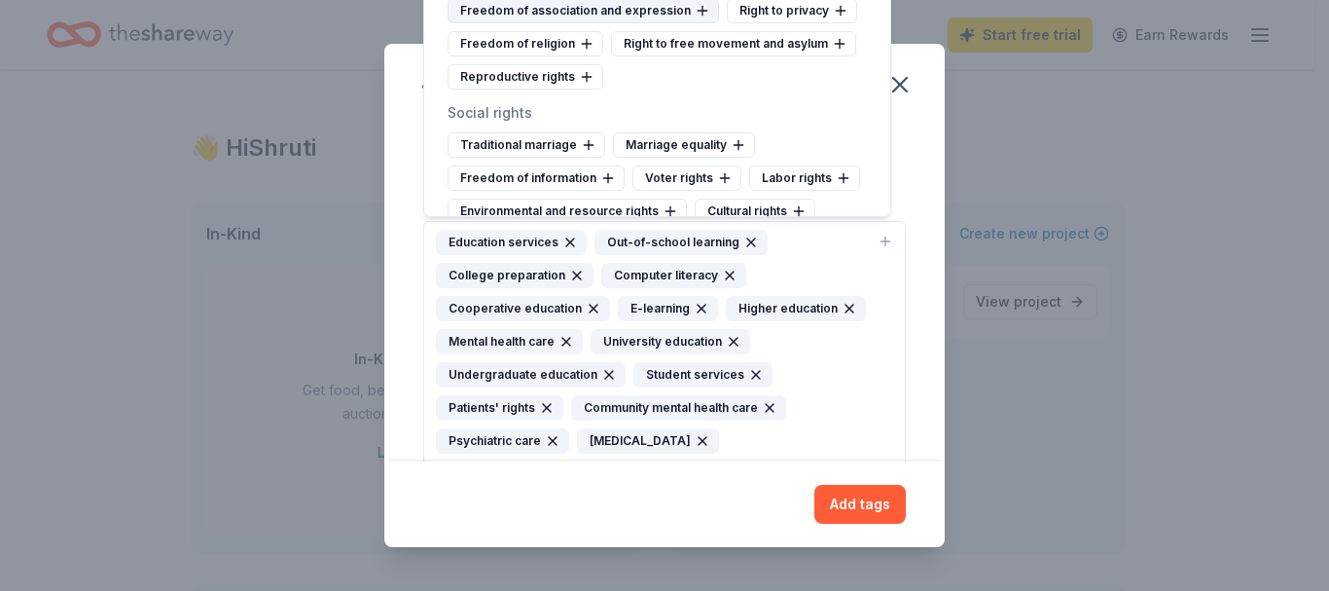
click at [621, 23] on div "Freedom of association and expression" at bounding box center [583, 10] width 271 height 25
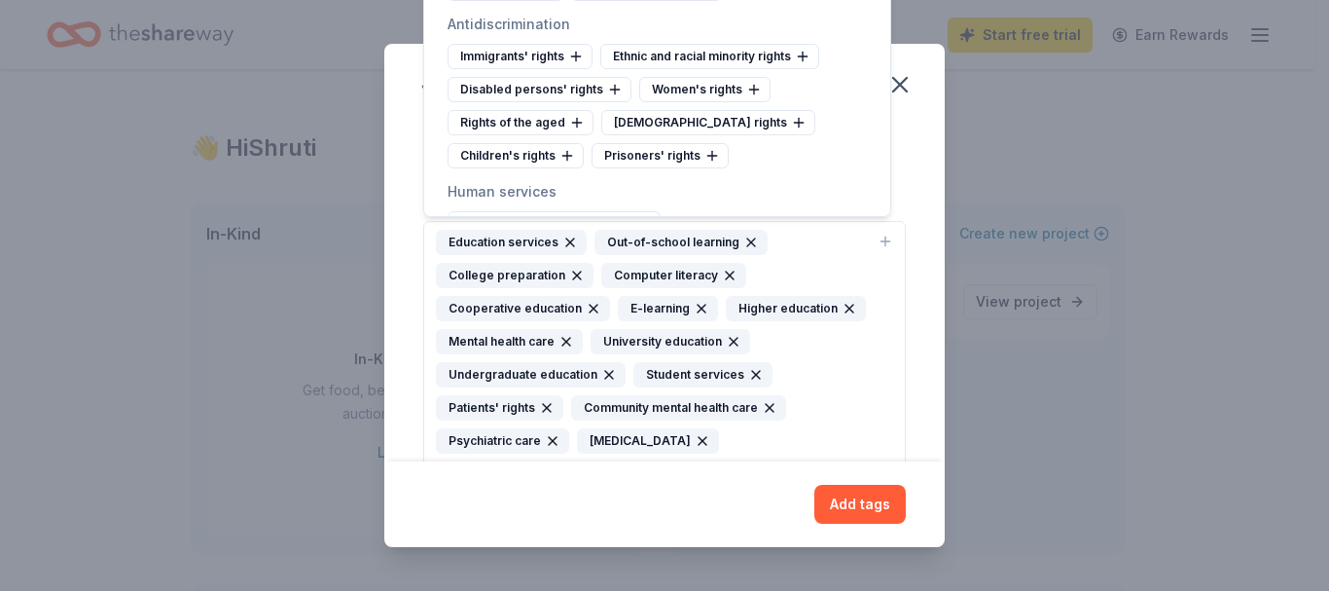
scroll to position [9729, 0]
click at [692, 134] on div "LGBTQ rights" at bounding box center [708, 121] width 214 height 25
click at [713, 101] on div "Women's rights" at bounding box center [704, 88] width 131 height 25
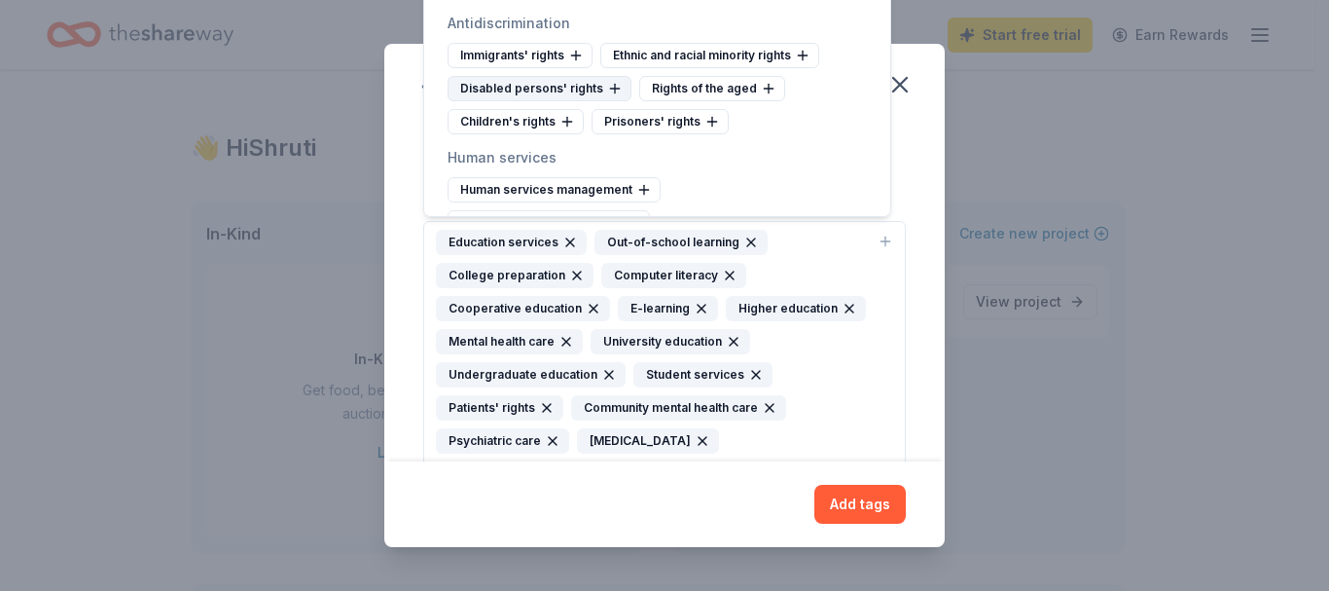
click at [616, 96] on icon at bounding box center [615, 89] width 16 height 16
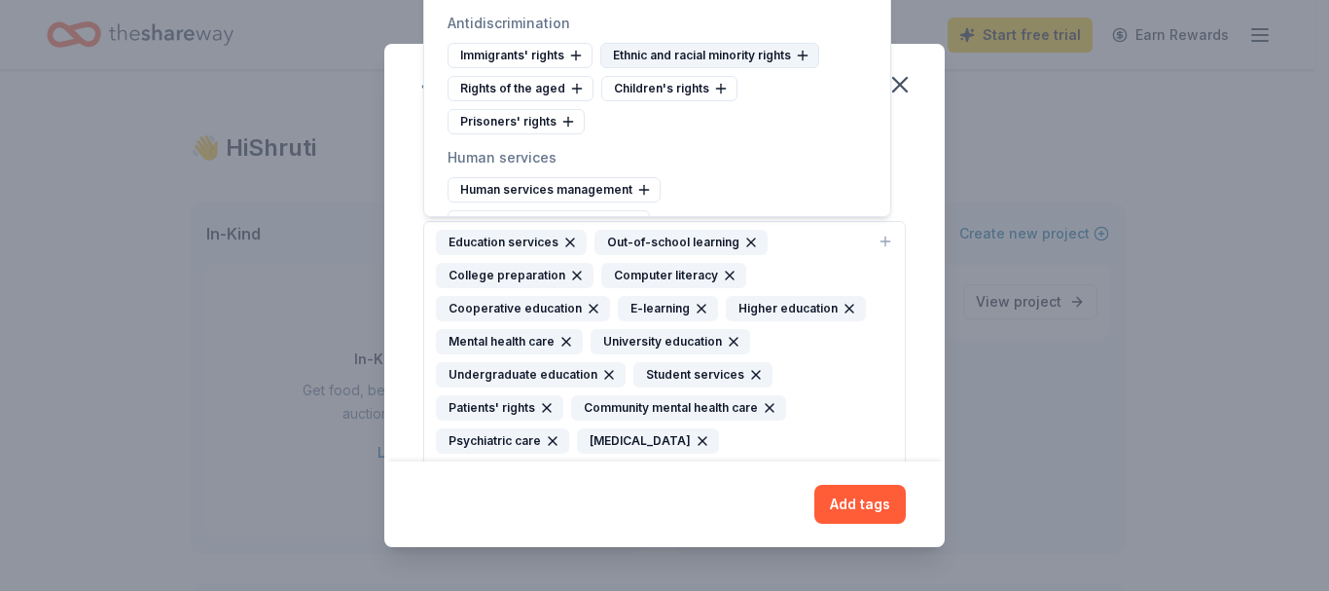
click at [777, 68] on div "Ethnic and racial minority rights" at bounding box center [709, 55] width 219 height 25
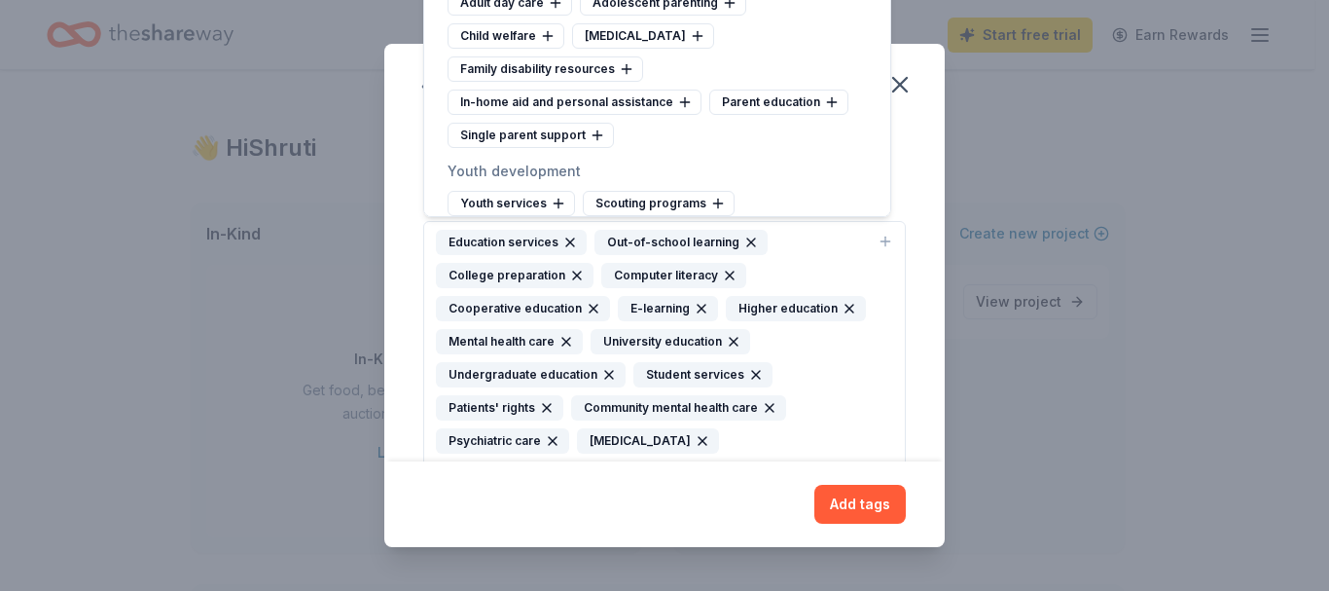
scroll to position [10215, 0]
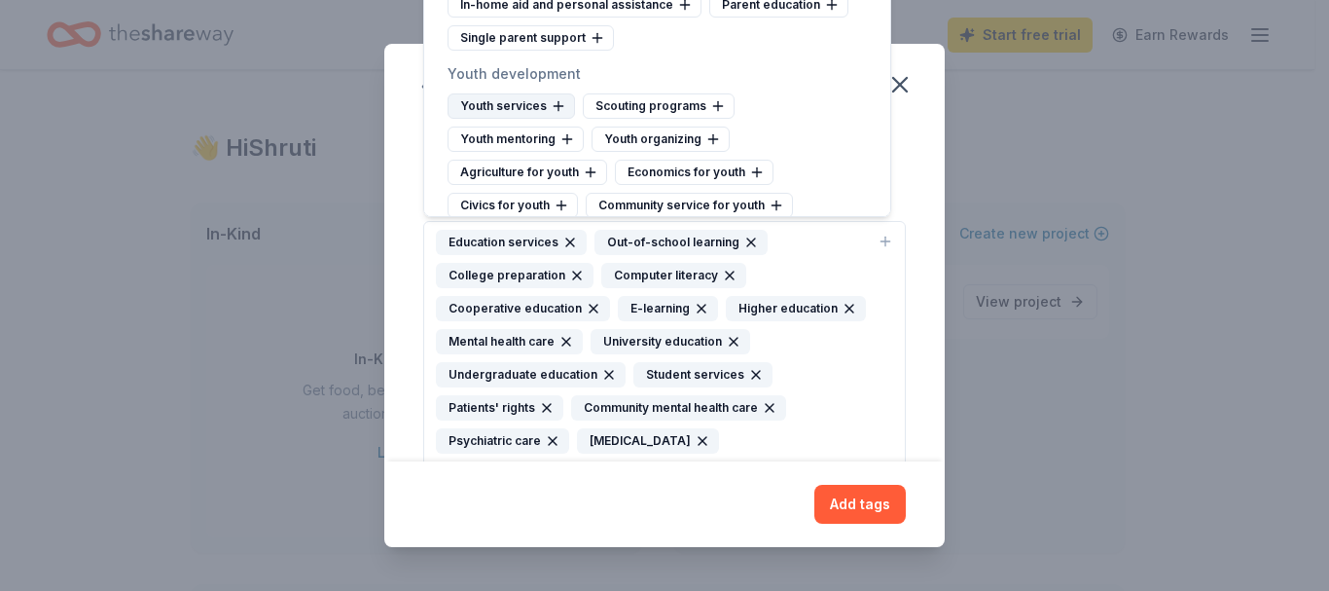
click at [546, 119] on div "Youth services" at bounding box center [511, 105] width 127 height 25
click at [678, 119] on div "Youth mentoring" at bounding box center [675, 105] width 136 height 25
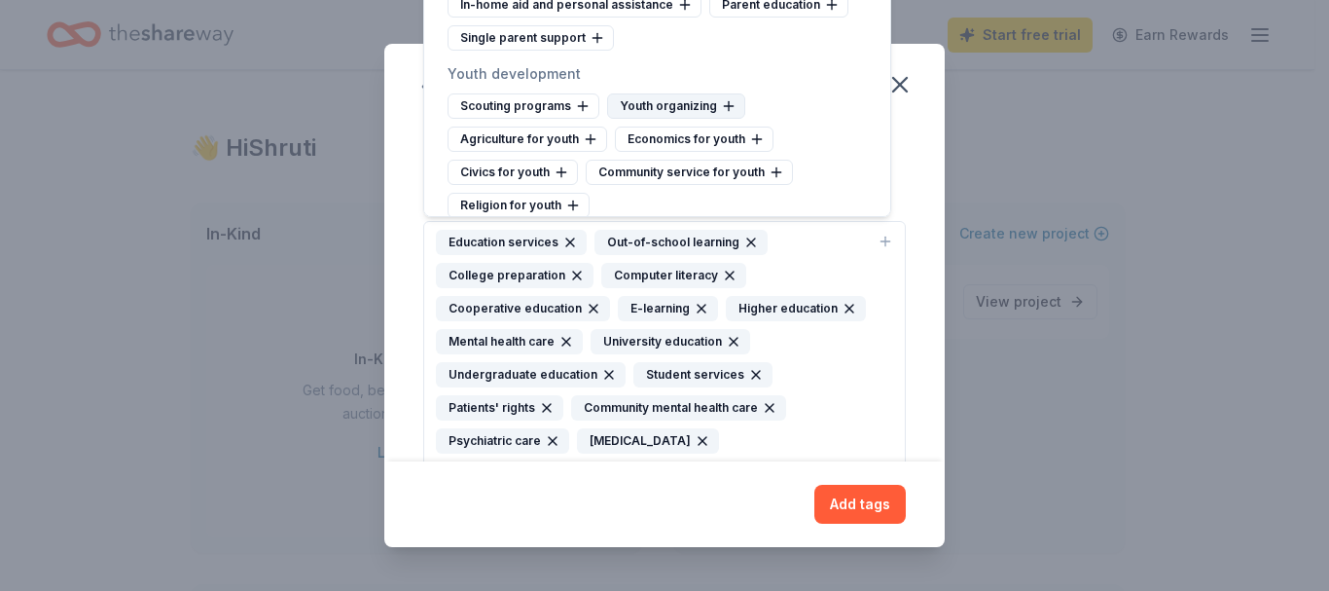
click at [700, 119] on div "Youth organizing" at bounding box center [676, 105] width 138 height 25
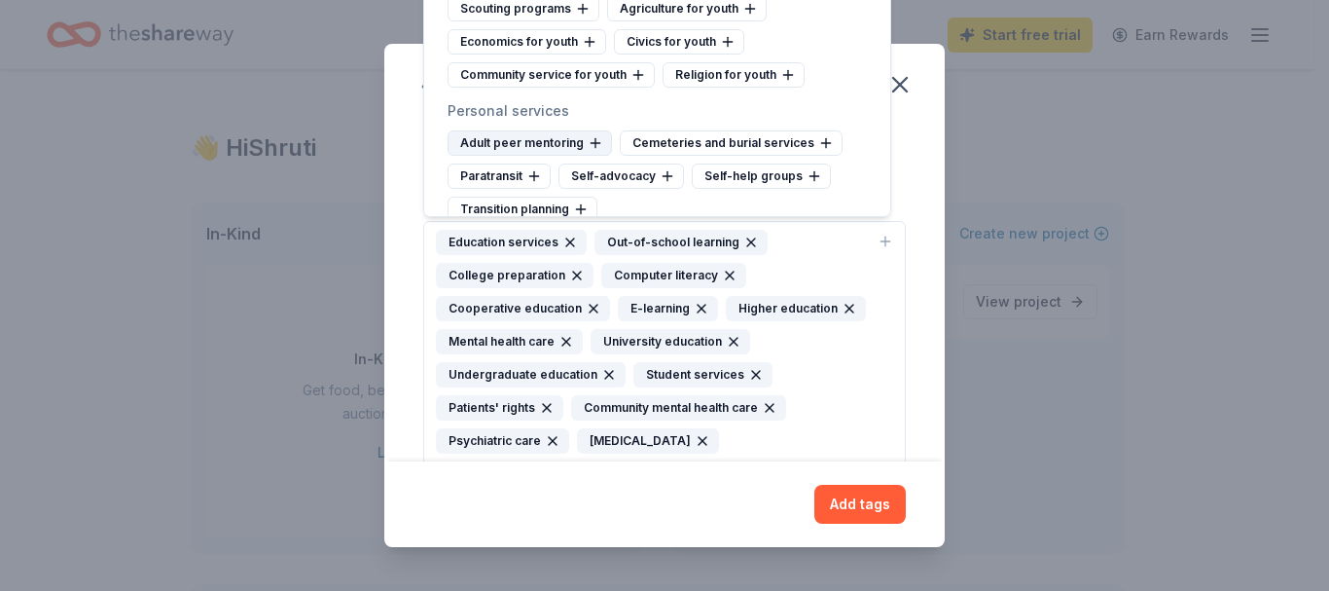
click at [563, 156] on div "Adult peer mentoring" at bounding box center [530, 142] width 164 height 25
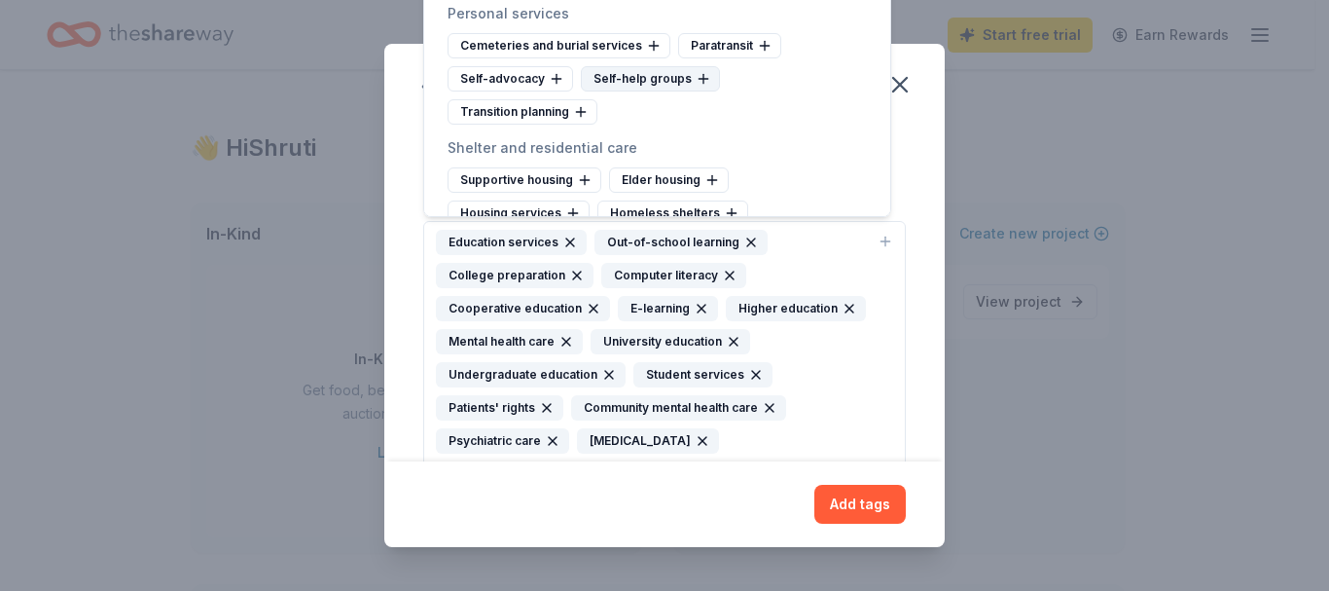
click at [662, 91] on div "Self-help groups" at bounding box center [650, 78] width 139 height 25
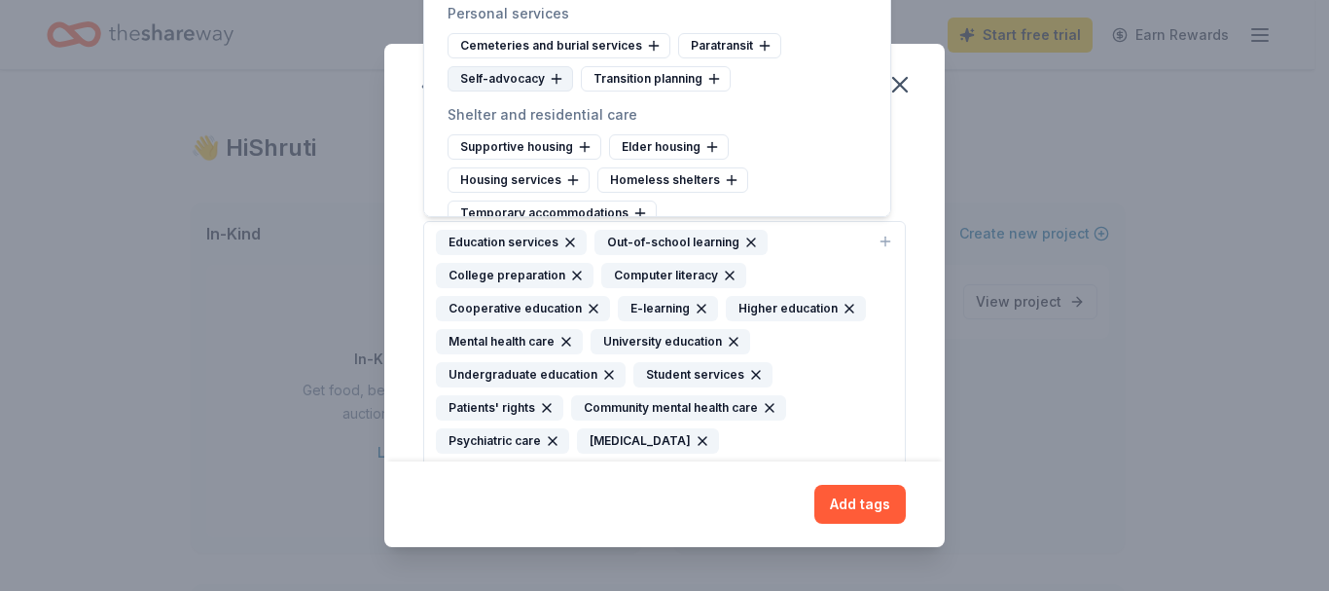
click at [520, 91] on div "Self-advocacy" at bounding box center [511, 78] width 126 height 25
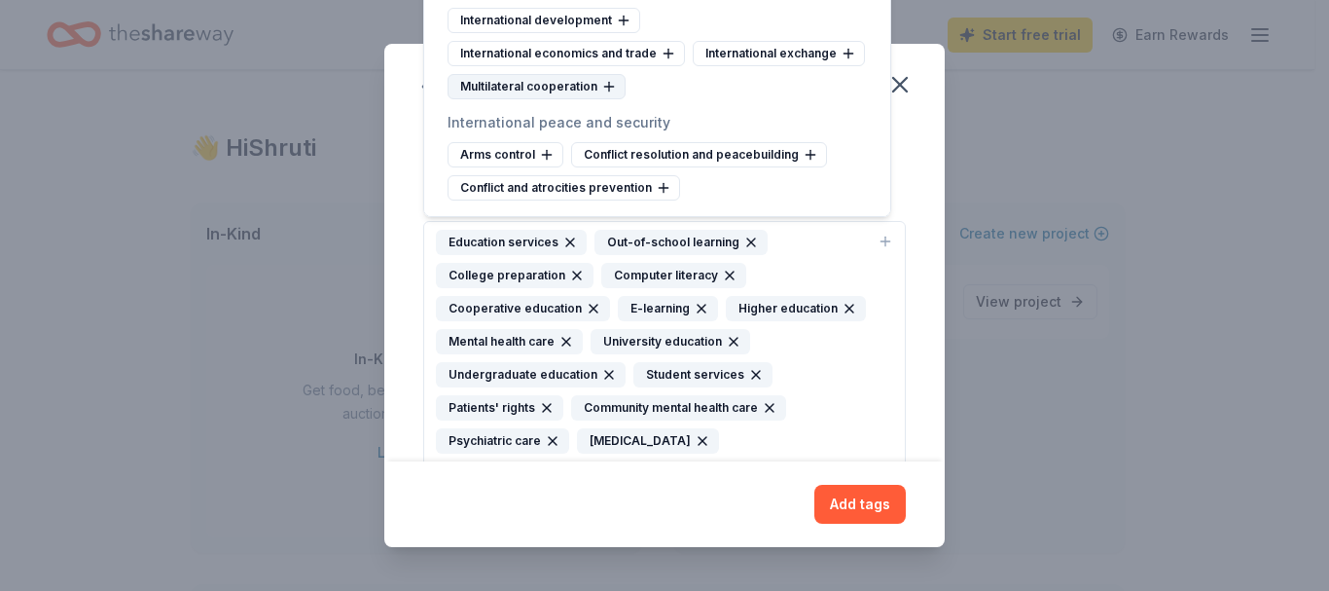
scroll to position [11038, 0]
click at [772, 156] on div "Conflict resolution and peacebuilding" at bounding box center [699, 154] width 256 height 25
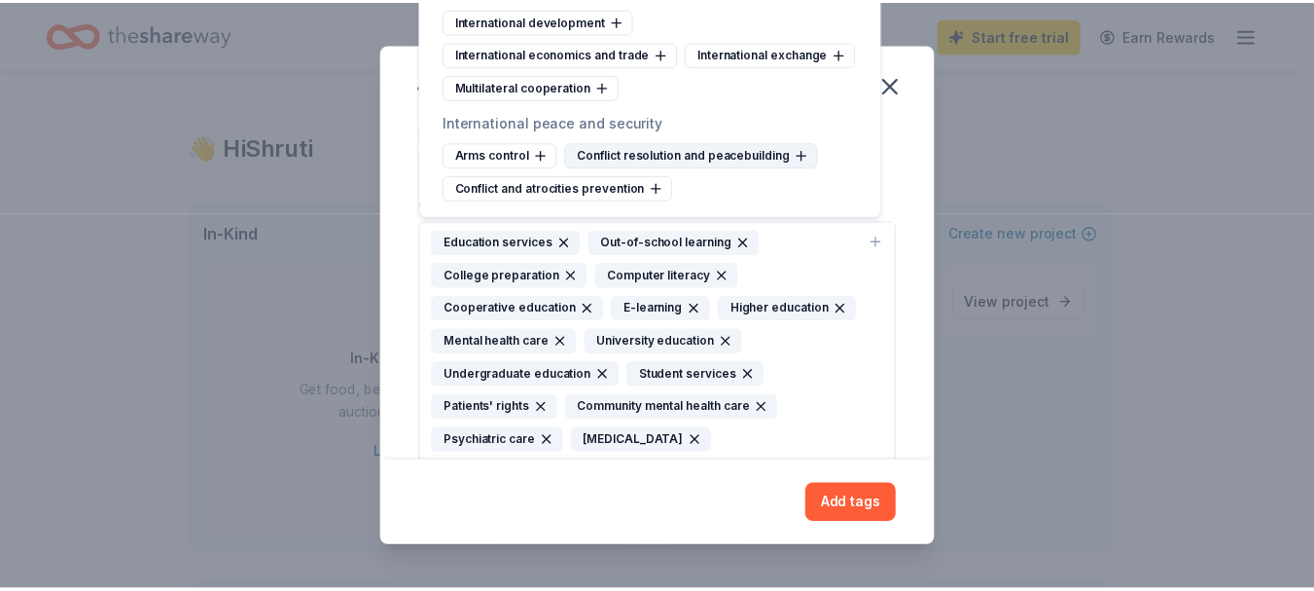
scroll to position [11005, 0]
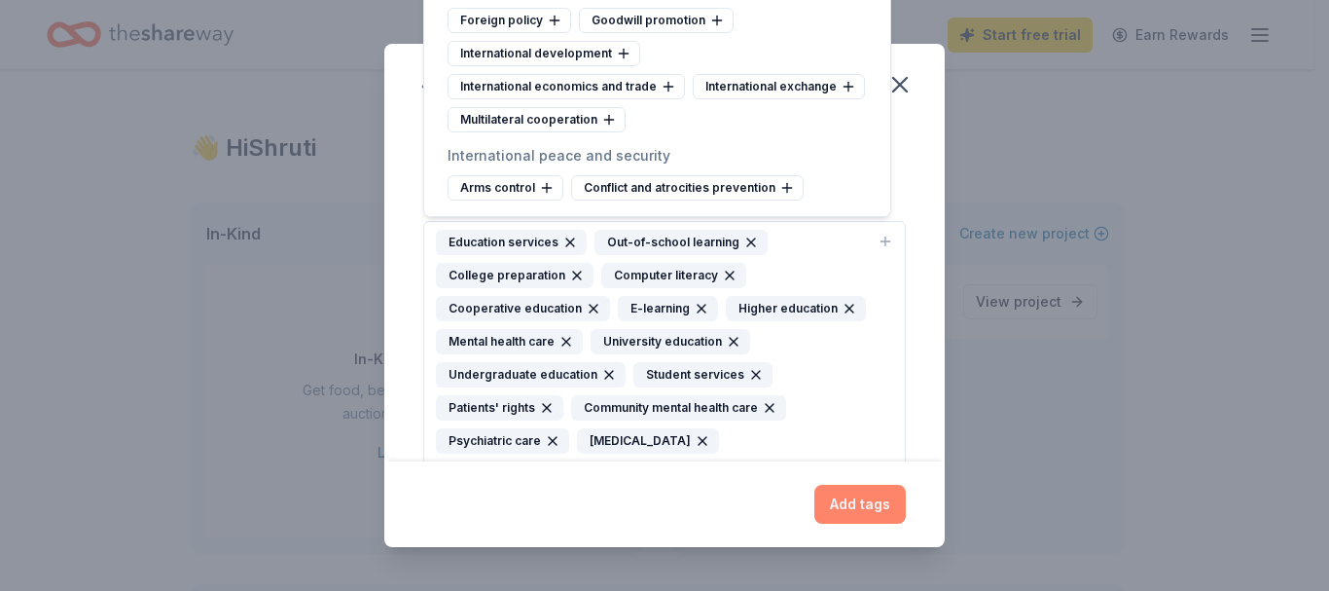
click at [864, 512] on button "Add tags" at bounding box center [859, 503] width 91 height 39
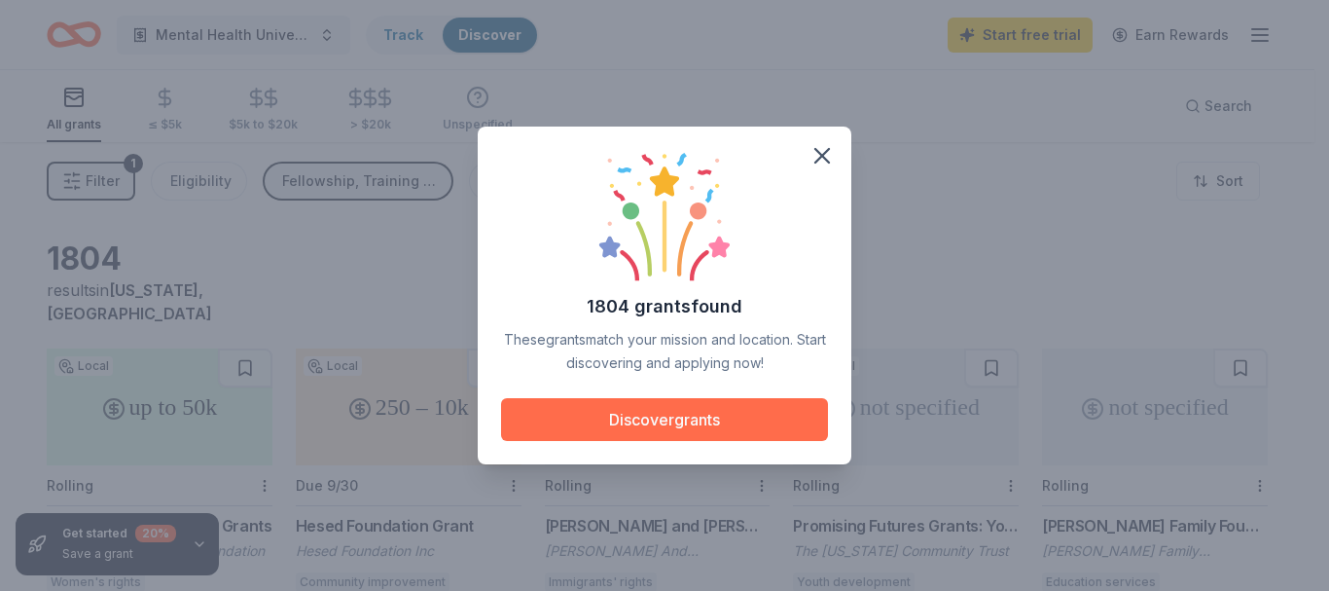
click at [625, 420] on button "Discover grants" at bounding box center [664, 419] width 327 height 43
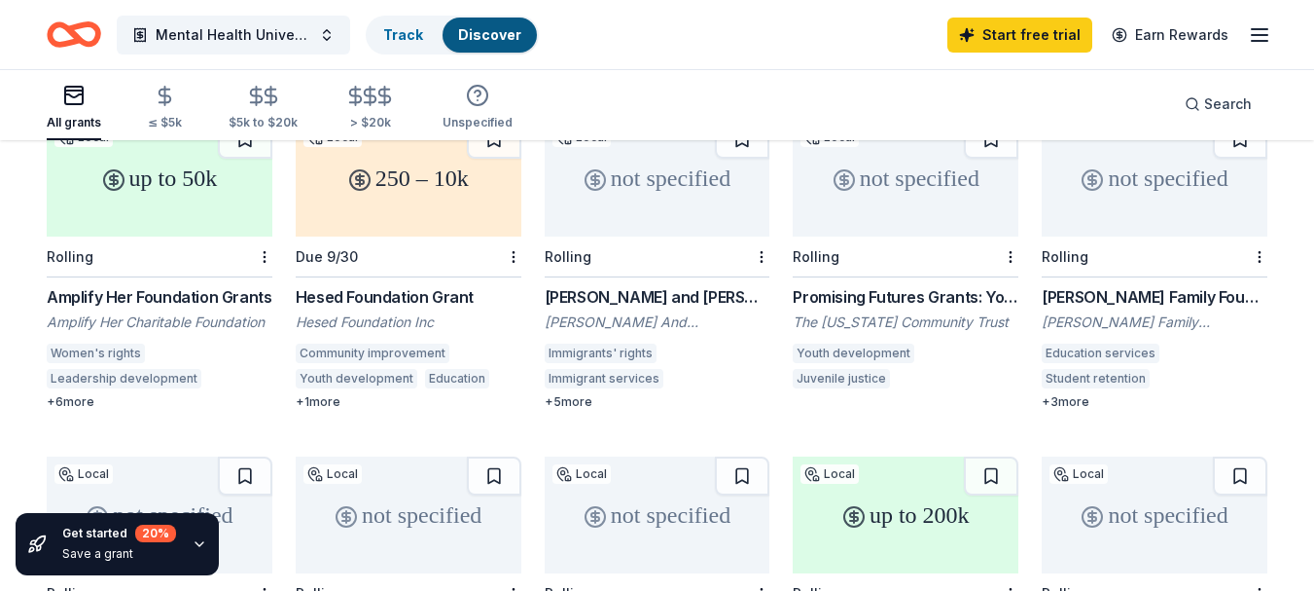
scroll to position [195, 0]
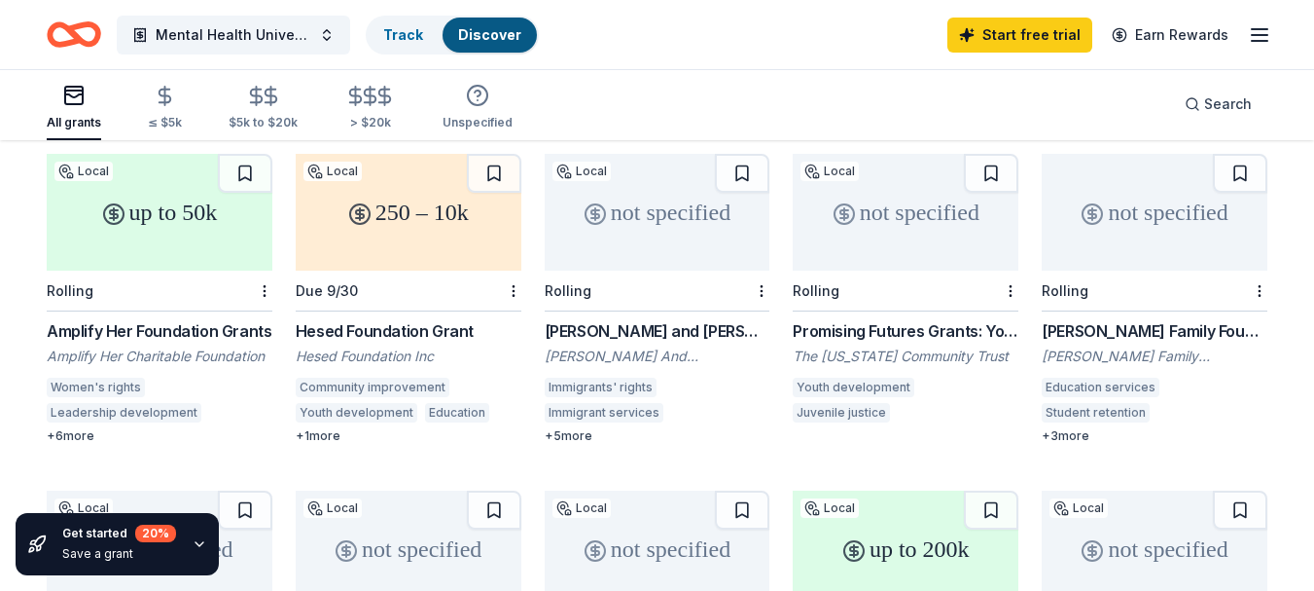
drag, startPoint x: 33, startPoint y: 319, endPoint x: 236, endPoint y: 317, distance: 203.3
click at [236, 317] on div "1804 results in New York, NY up to 50k Local Rolling Amplify Her Foundation Gra…" at bounding box center [657, 441] width 1314 height 988
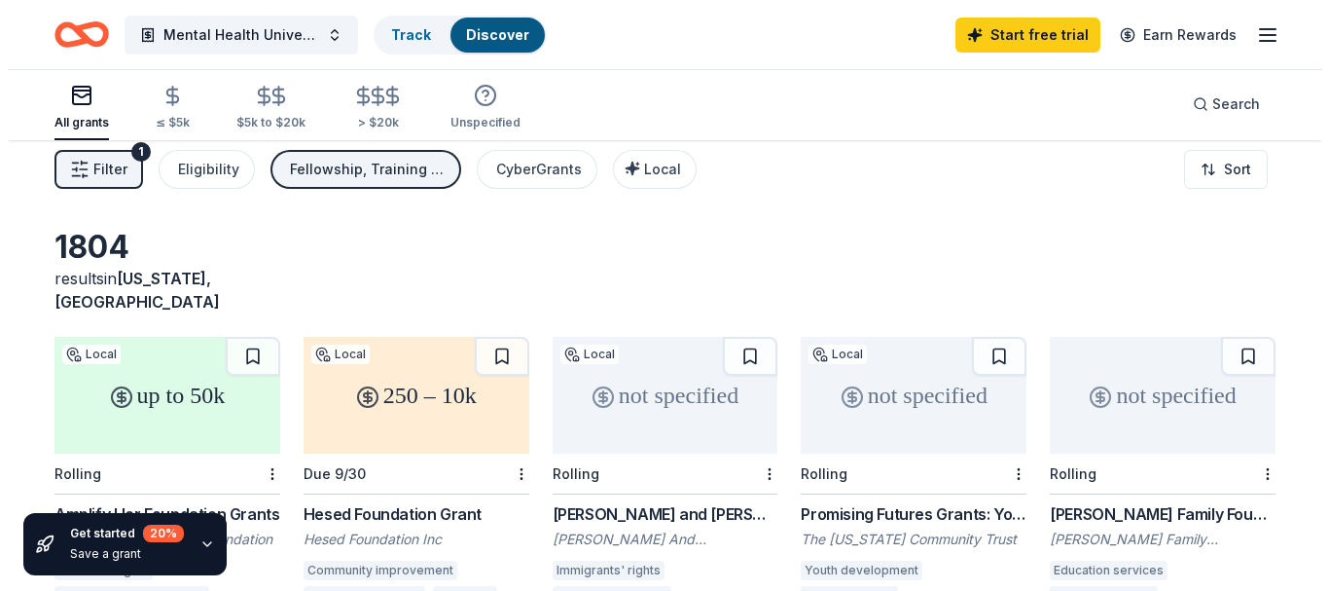
scroll to position [0, 0]
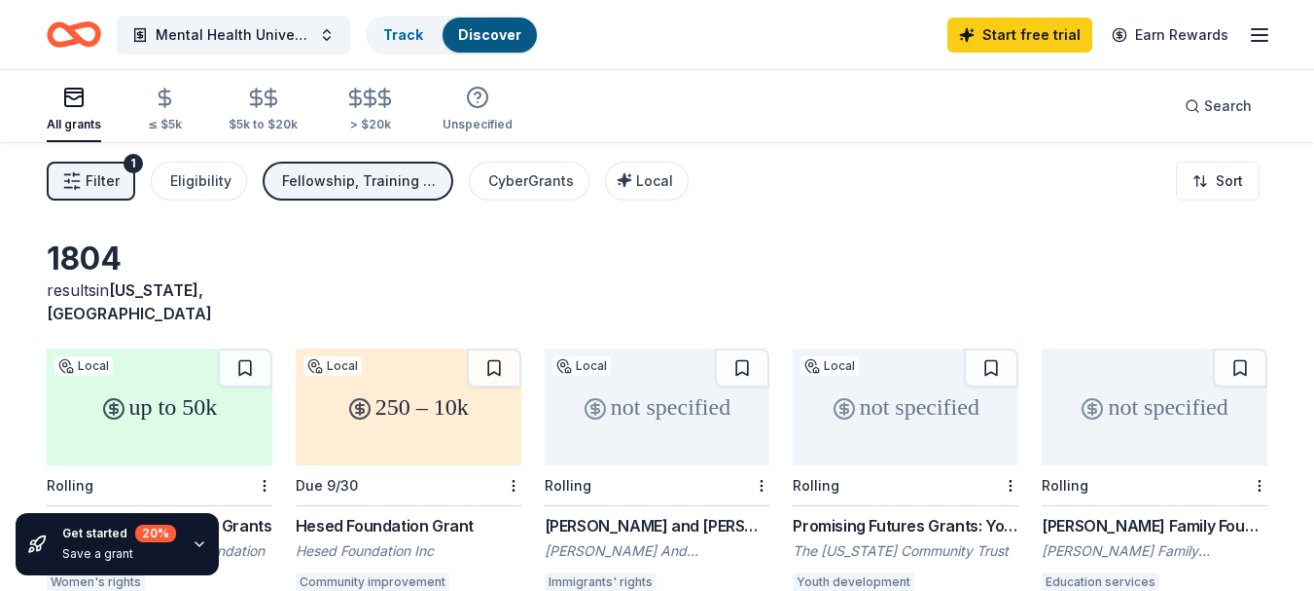
click at [106, 180] on span "Filter" at bounding box center [103, 180] width 34 height 23
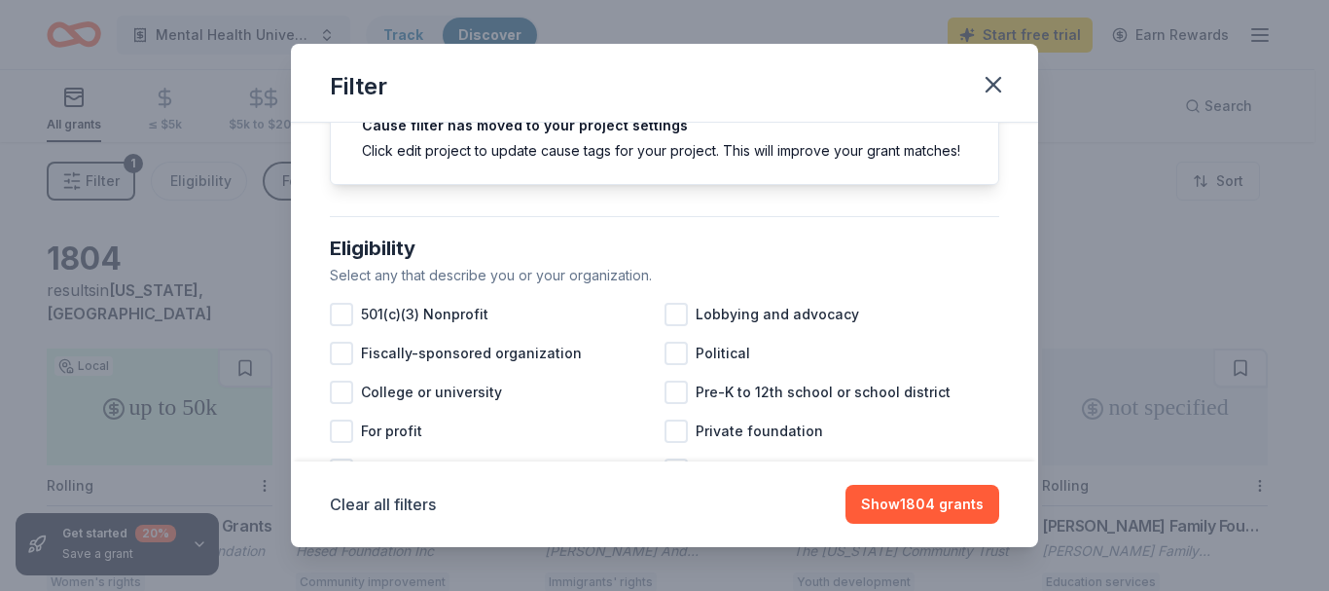
scroll to position [195, 0]
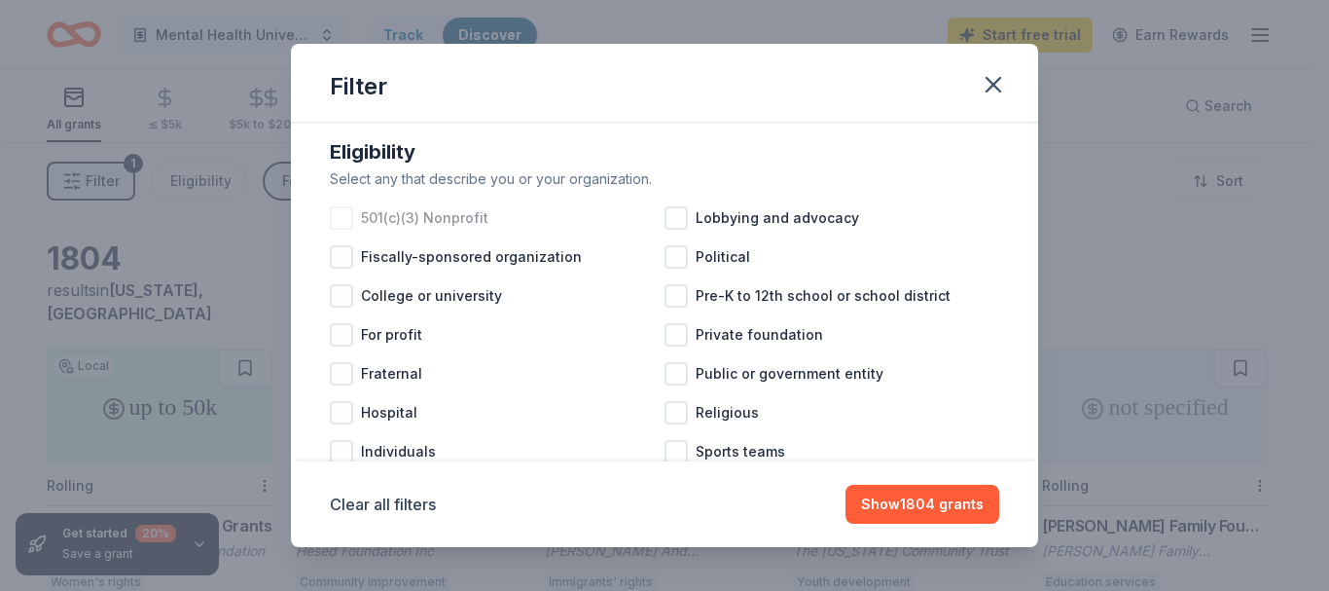
click at [338, 230] on div at bounding box center [341, 217] width 23 height 23
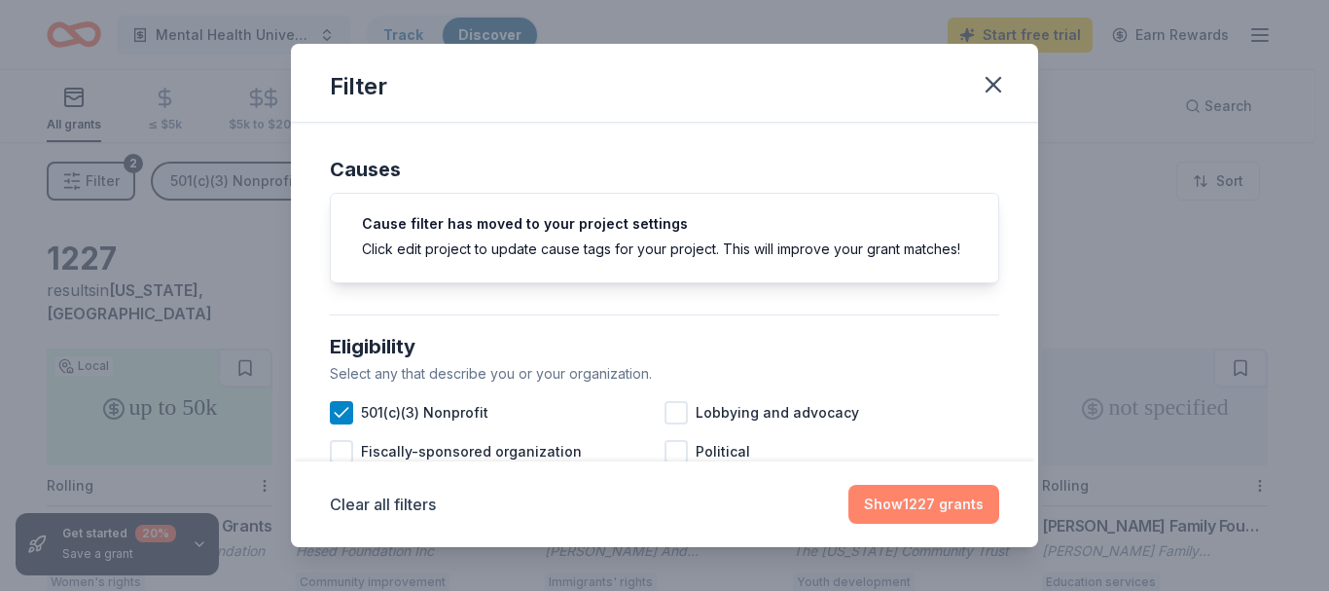
click at [955, 510] on button "Show 1227 grants" at bounding box center [923, 503] width 151 height 39
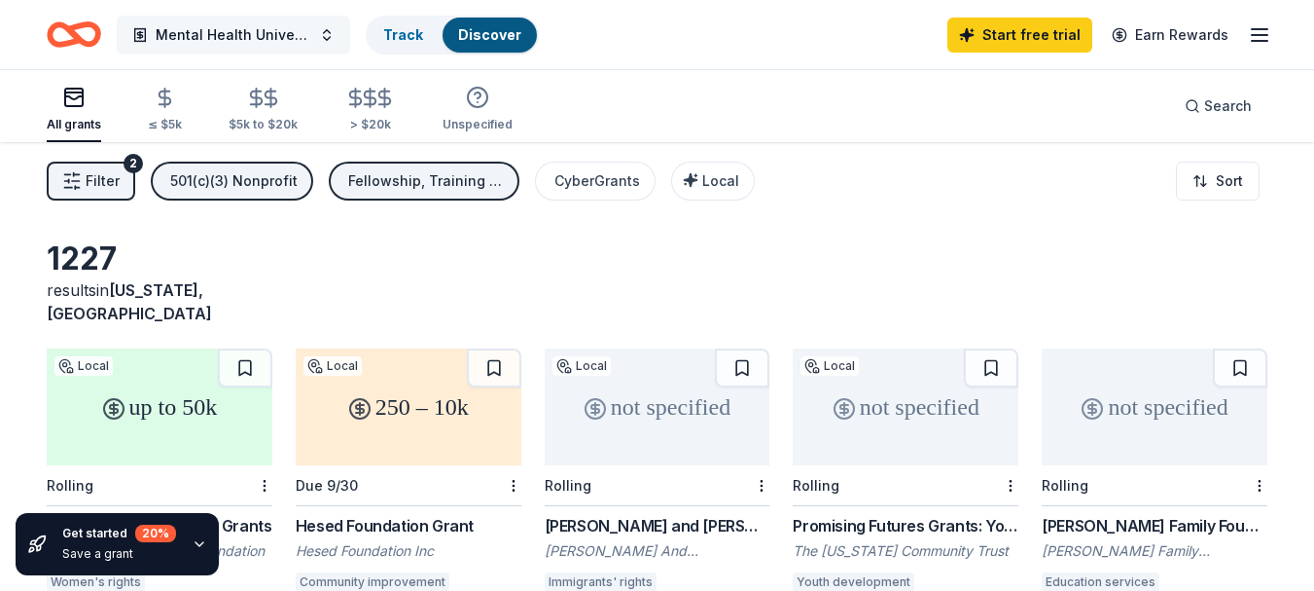
click at [332, 38] on button "Mental Health University Fellowship" at bounding box center [233, 35] width 233 height 39
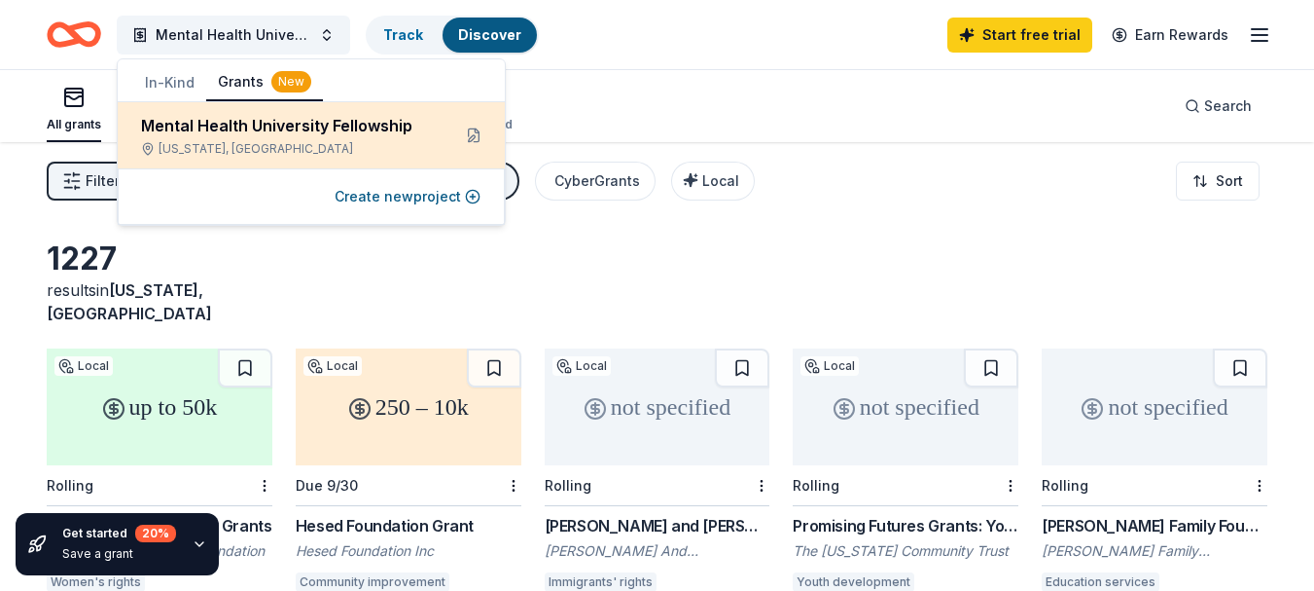
click at [239, 132] on div "Mental Health University Fellowship" at bounding box center [288, 125] width 294 height 23
click at [471, 136] on button at bounding box center [473, 135] width 31 height 31
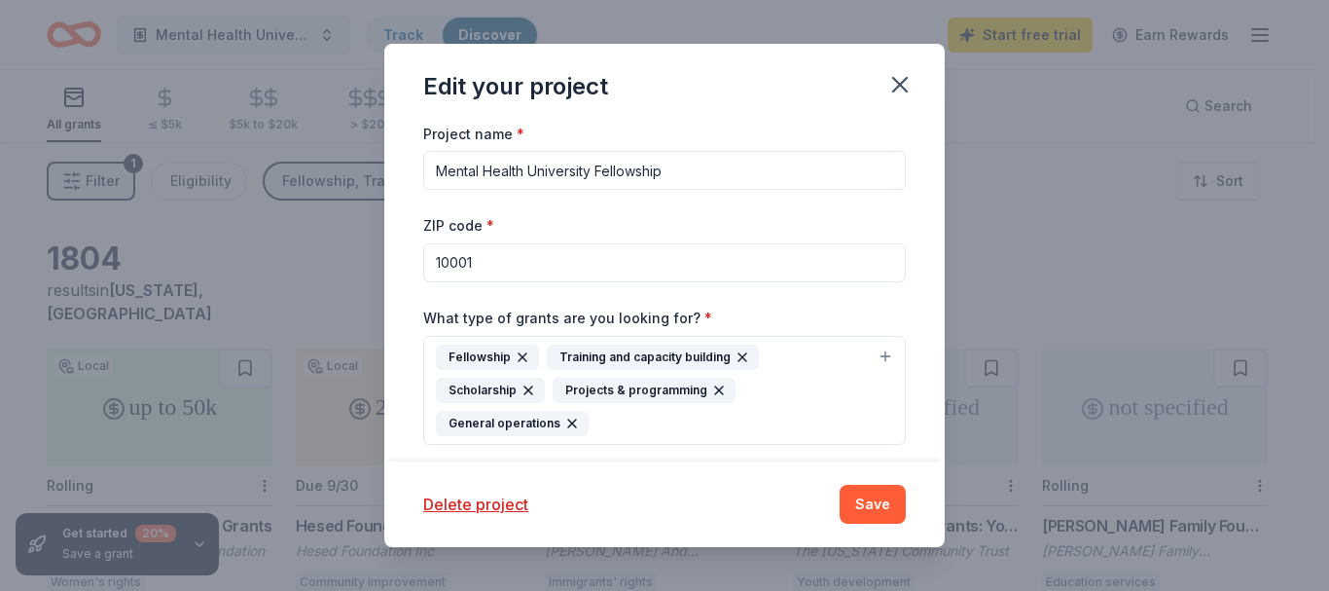
click at [543, 269] on input "10001" at bounding box center [664, 262] width 483 height 39
type input "10001"
drag, startPoint x: 543, startPoint y: 269, endPoint x: 396, endPoint y: 269, distance: 146.9
click at [396, 269] on div "Project name * Mental Health University Fellowship ZIP code * 10001 What type o…" at bounding box center [664, 292] width 560 height 341
click at [878, 507] on div "Delete project Save" at bounding box center [664, 503] width 483 height 39
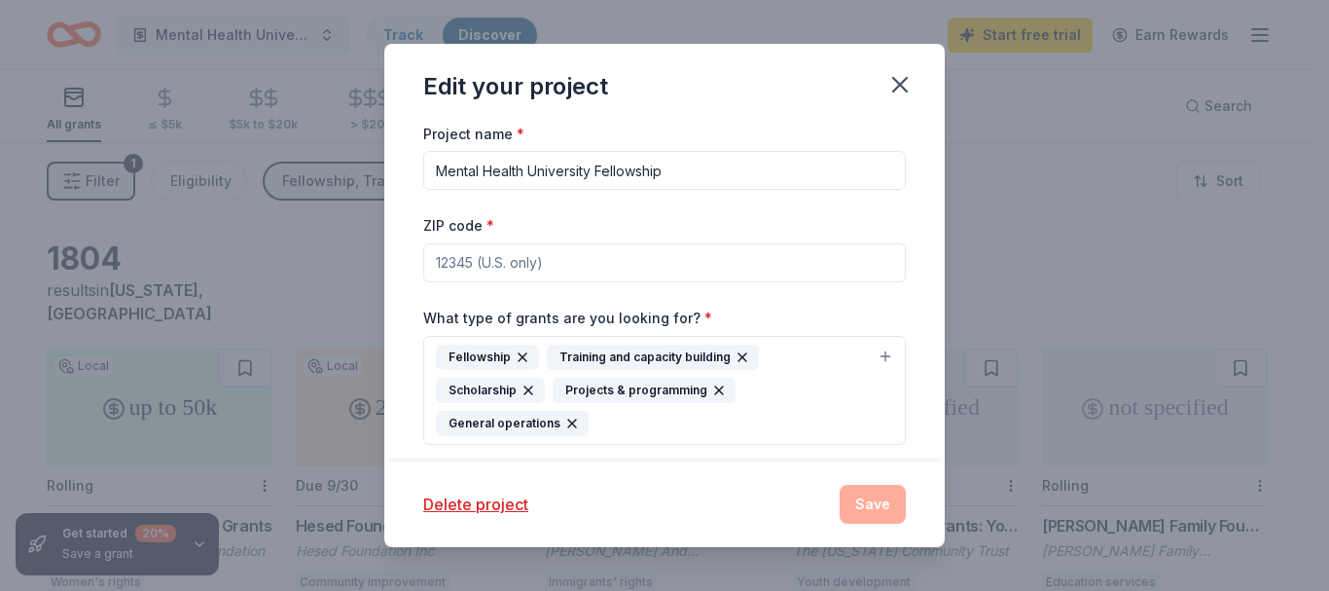
click at [878, 507] on div "Delete project Save" at bounding box center [664, 503] width 483 height 39
click at [898, 98] on button "button" at bounding box center [900, 84] width 43 height 43
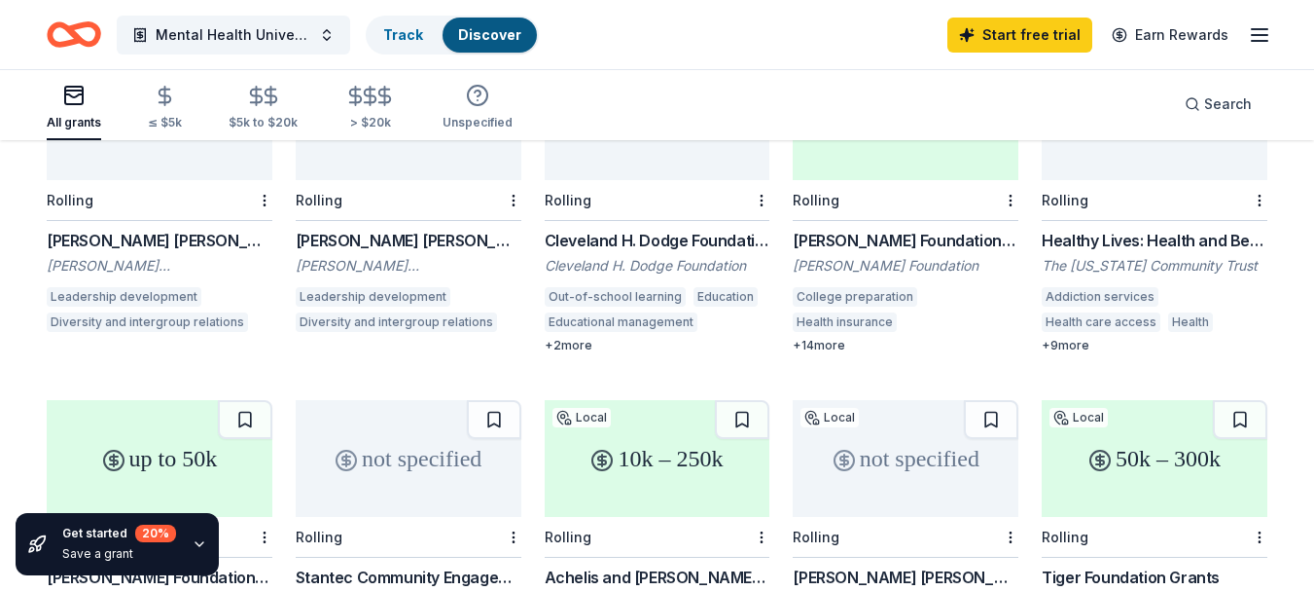
scroll to position [614, 0]
